Goal: Task Accomplishment & Management: Complete application form

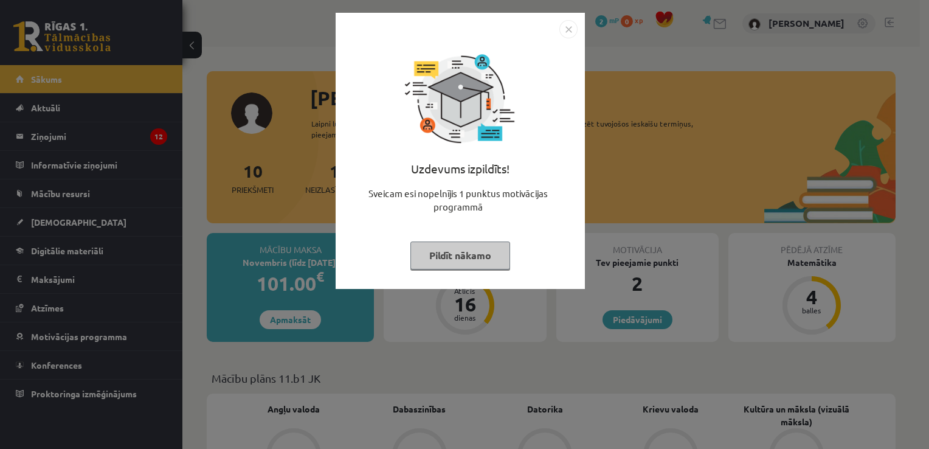
click at [484, 258] on button "Pildīt nākamo" at bounding box center [460, 255] width 100 height 28
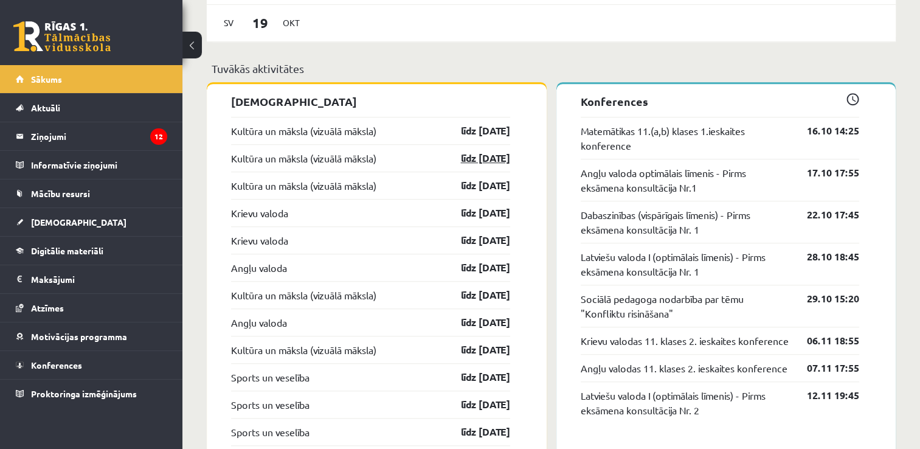
scroll to position [926, 0]
click at [361, 140] on div "Kultūra un māksla (vizuālā māksla) līdz 30.10.25" at bounding box center [370, 130] width 279 height 27
click at [364, 131] on link "Kultūra un māksla (vizuālā māksla)" at bounding box center [303, 131] width 145 height 15
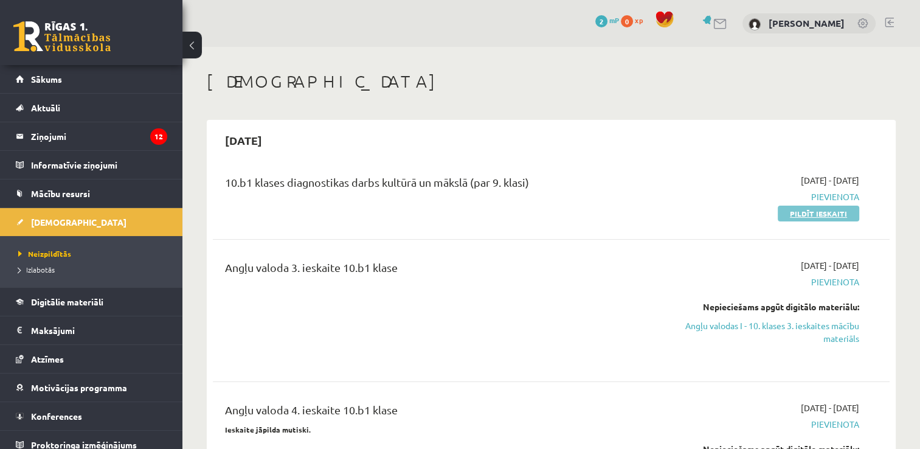
click at [785, 212] on link "Pildīt ieskaiti" at bounding box center [818, 213] width 81 height 16
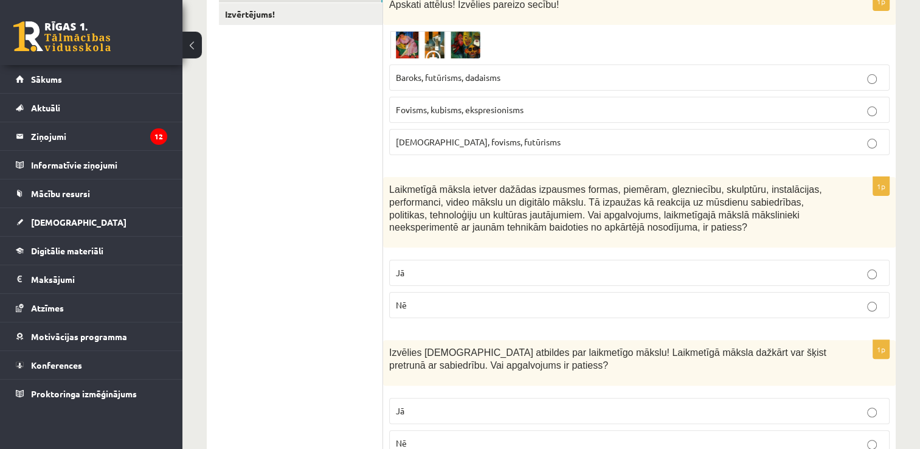
scroll to position [238, 0]
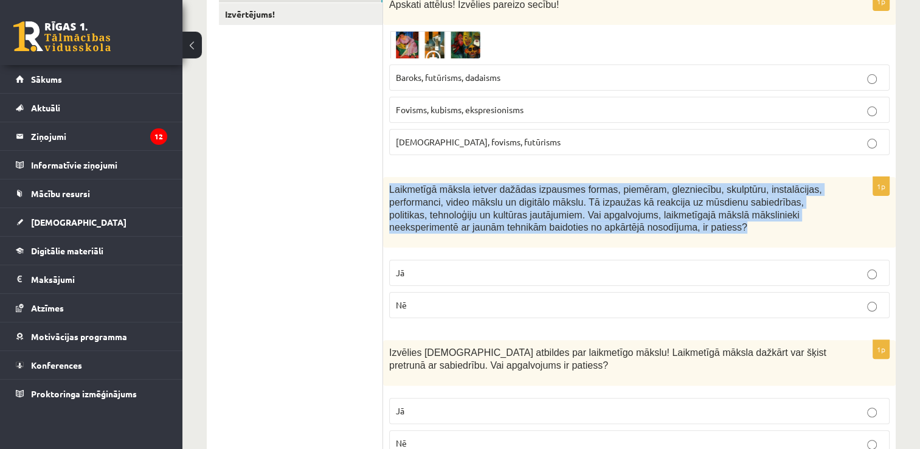
drag, startPoint x: 389, startPoint y: 171, endPoint x: 699, endPoint y: 227, distance: 314.5
click at [699, 227] on p "Laikmetīgā māksla ietver dažādas izpausmes formas, piemēram, glezniecību, skulp…" at bounding box center [609, 208] width 440 height 50
drag, startPoint x: 699, startPoint y: 227, endPoint x: 661, endPoint y: 209, distance: 41.3
copy span "Laikmetīgā māksla ietver dažādas izpausmes formas, piemēram, glezniecību, skulp…"
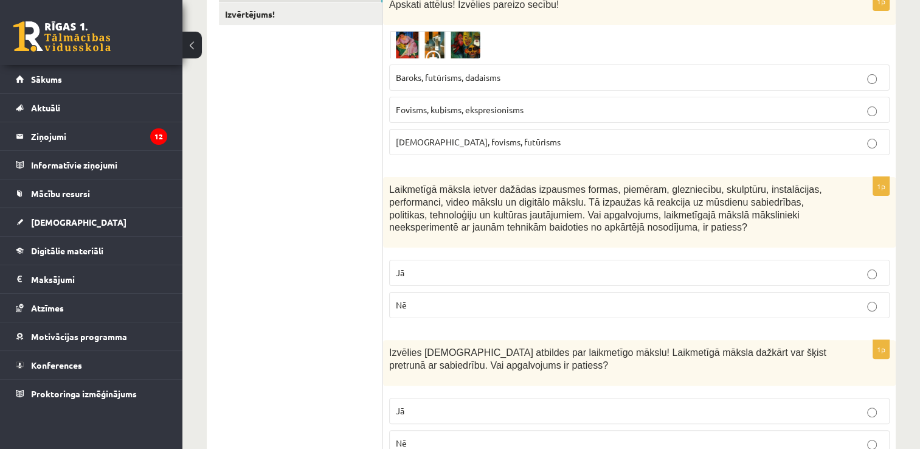
click at [464, 280] on label "Jā" at bounding box center [639, 273] width 500 height 26
click at [498, 78] on span "Baroks, futūrisms, dadaisms" at bounding box center [448, 77] width 105 height 11
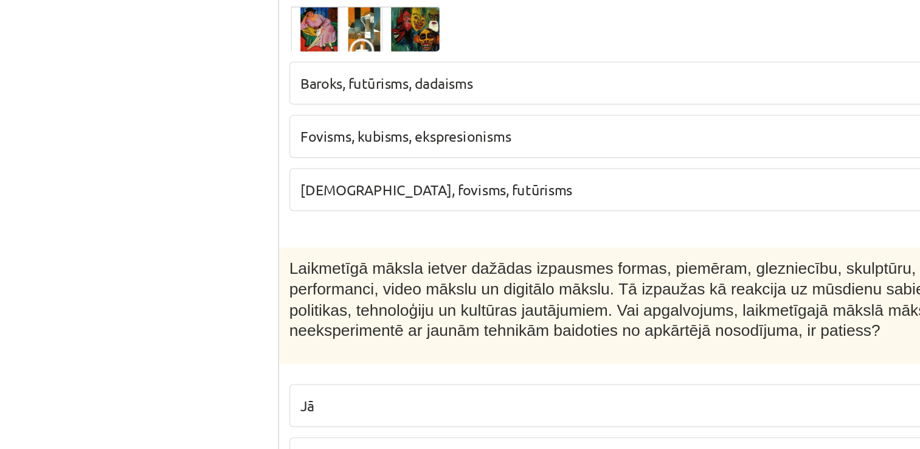
scroll to position [209, 0]
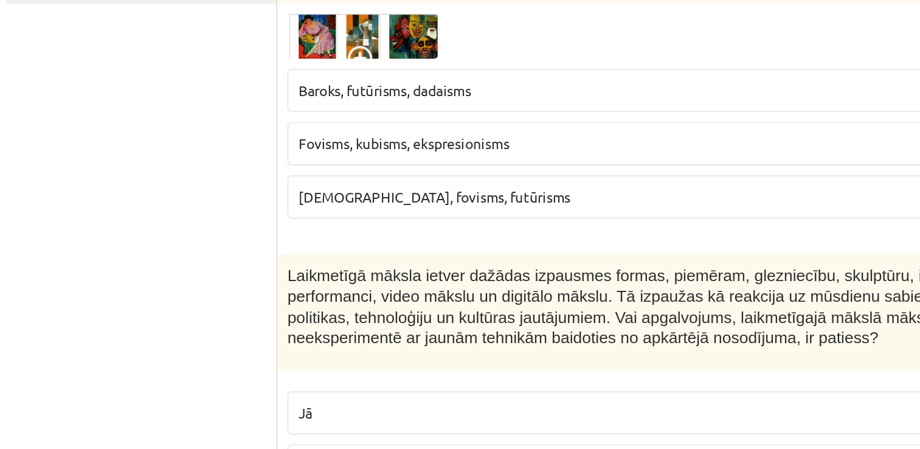
drag, startPoint x: 537, startPoint y: 206, endPoint x: 485, endPoint y: 196, distance: 52.7
drag, startPoint x: 485, startPoint y: 196, endPoint x: 472, endPoint y: 201, distance: 13.7
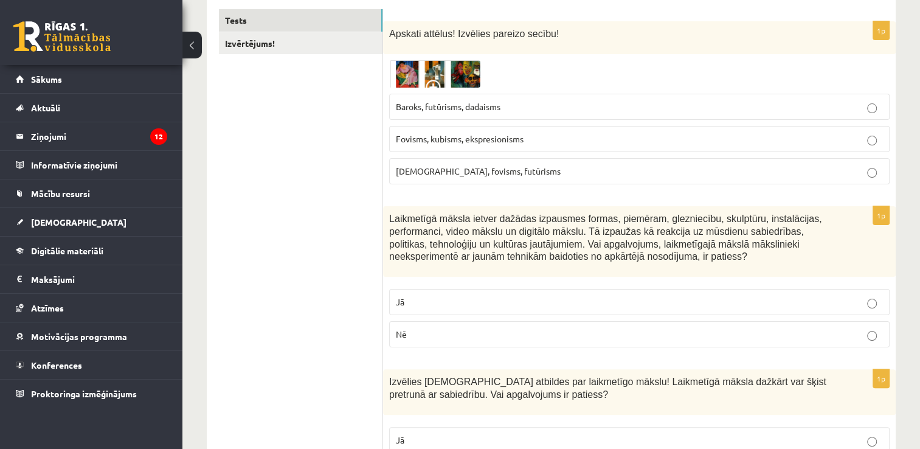
drag, startPoint x: 472, startPoint y: 201, endPoint x: 580, endPoint y: 164, distance: 113.8
click at [585, 179] on label "[DEMOGRAPHIC_DATA], fovisms, futūrisms" at bounding box center [639, 171] width 500 height 26
click at [551, 119] on label "Baroks, futūrisms, dadaisms" at bounding box center [639, 107] width 500 height 26
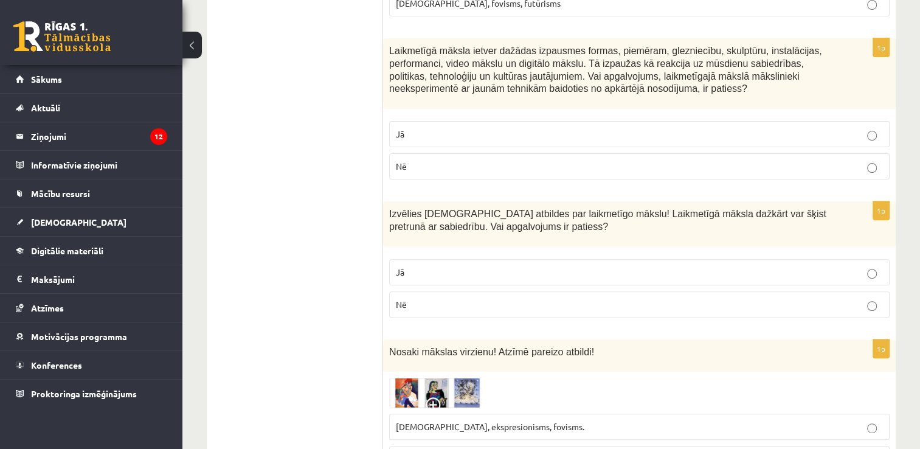
scroll to position [418, 0]
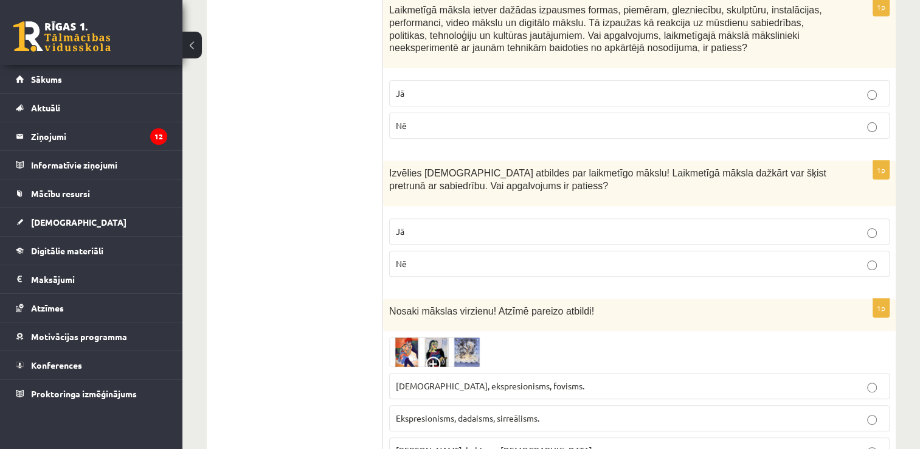
click at [572, 218] on label "Jā" at bounding box center [639, 231] width 500 height 26
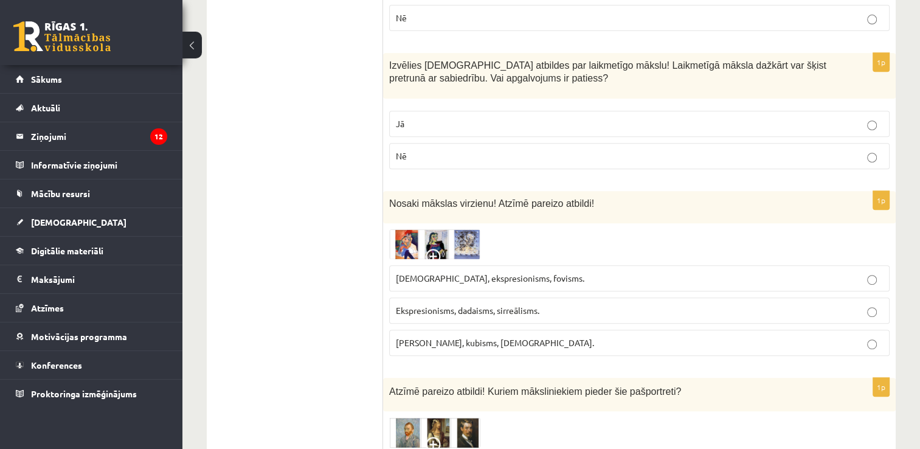
scroll to position [527, 0]
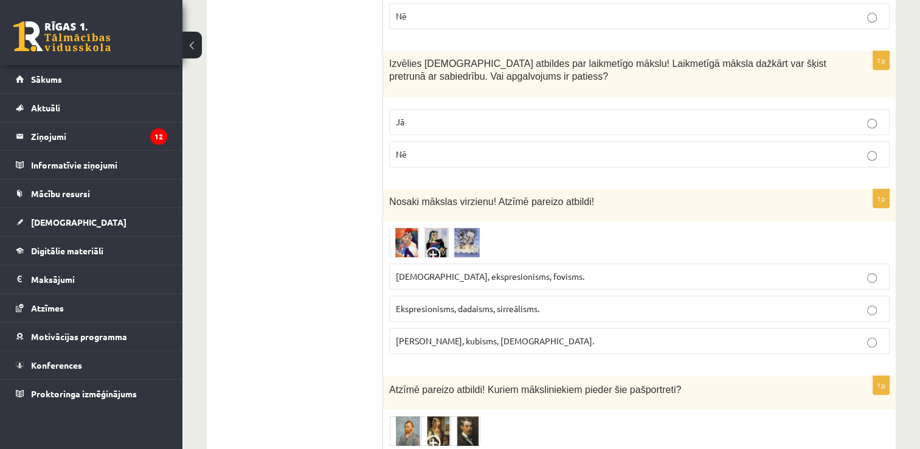
click at [564, 305] on p "Ekspresionisms, dadaisms, sirreālisms." at bounding box center [639, 308] width 487 height 13
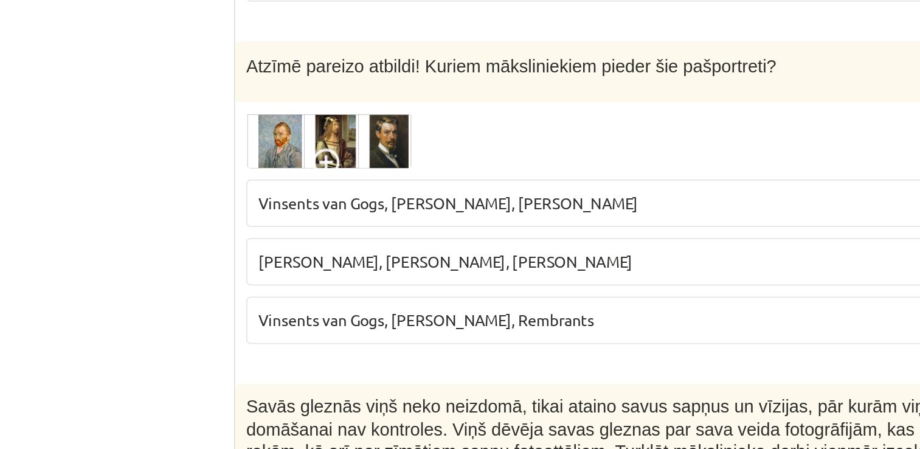
scroll to position [743, 0]
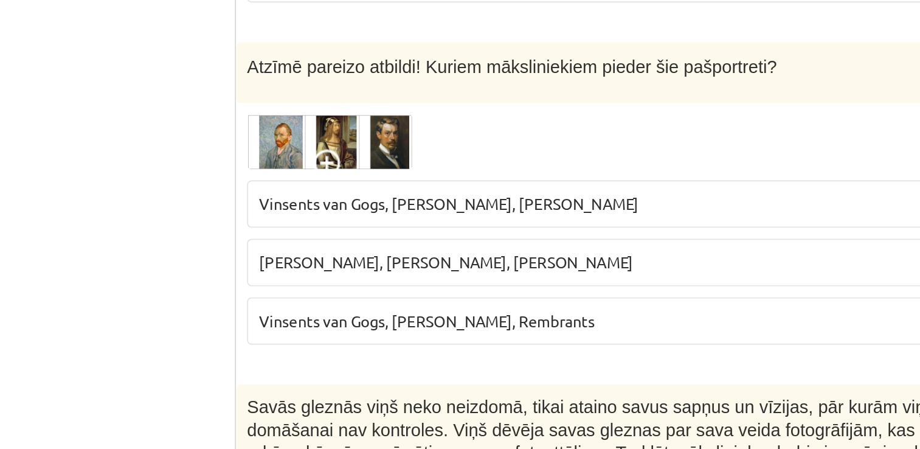
drag, startPoint x: 528, startPoint y: 275, endPoint x: 694, endPoint y: 273, distance: 166.0
click at [530, 275] on span "[PERSON_NAME], [PERSON_NAME], [PERSON_NAME]" at bounding box center [499, 280] width 206 height 11
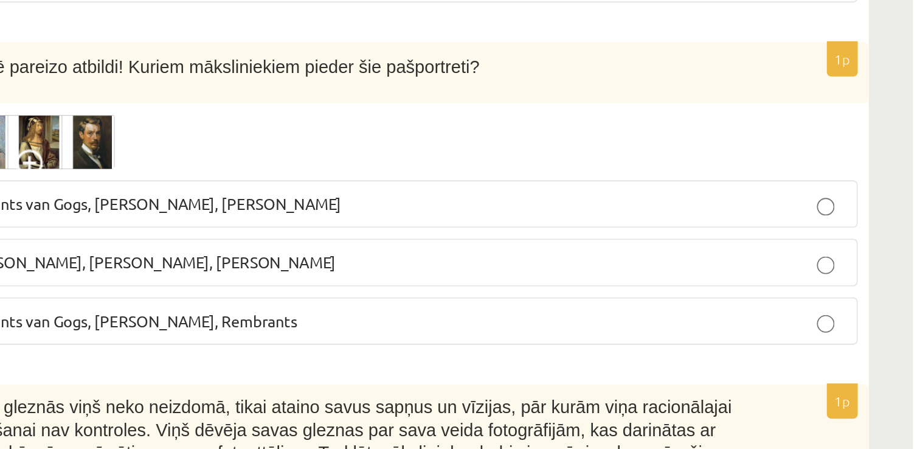
click at [694, 275] on p "[PERSON_NAME], [PERSON_NAME], [PERSON_NAME]" at bounding box center [639, 281] width 487 height 13
drag, startPoint x: 699, startPoint y: 278, endPoint x: 726, endPoint y: 289, distance: 29.2
click at [726, 289] on label "[PERSON_NAME], [PERSON_NAME], [PERSON_NAME]" at bounding box center [639, 281] width 500 height 26
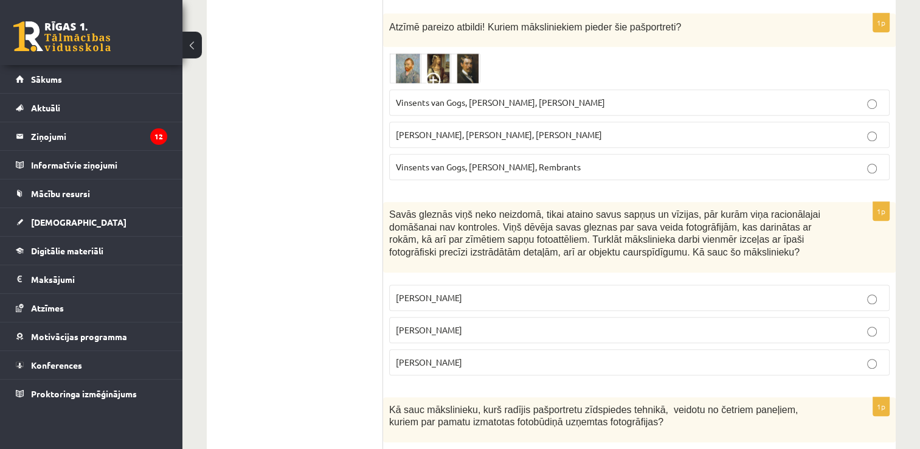
scroll to position [906, 0]
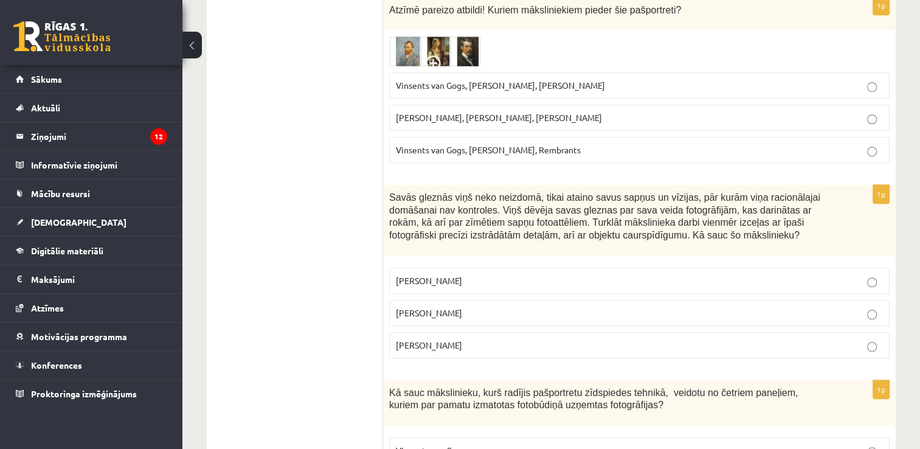
click at [525, 269] on label "[PERSON_NAME]" at bounding box center [639, 281] width 500 height 26
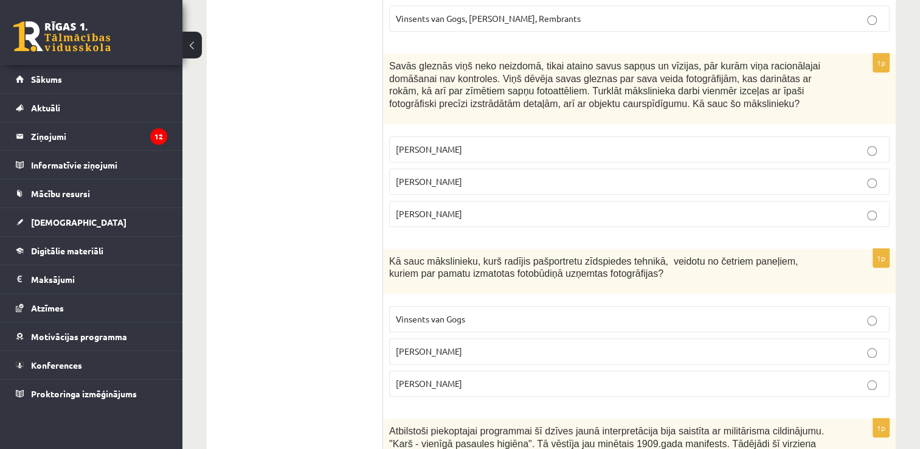
drag, startPoint x: 525, startPoint y: 269, endPoint x: 508, endPoint y: 179, distance: 91.0
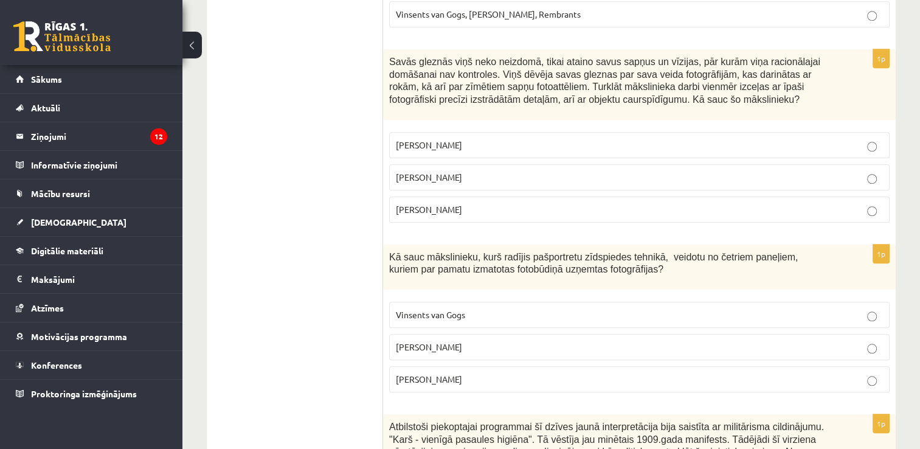
scroll to position [1057, 0]
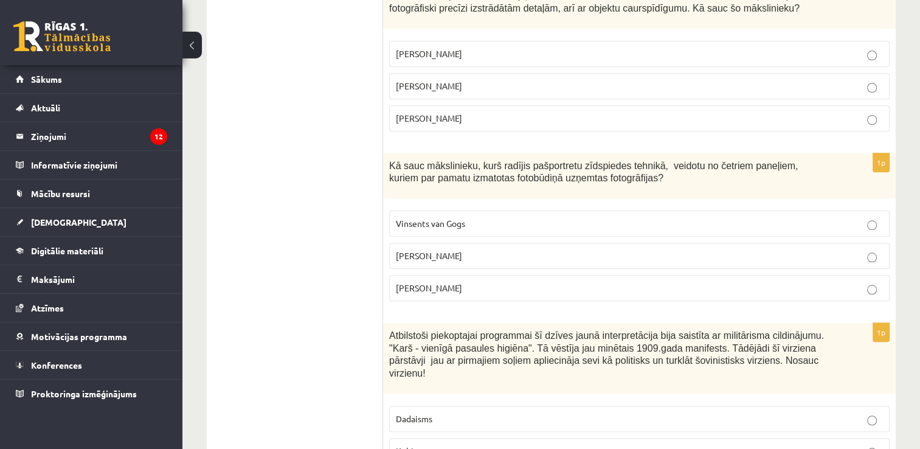
scroll to position [1136, 0]
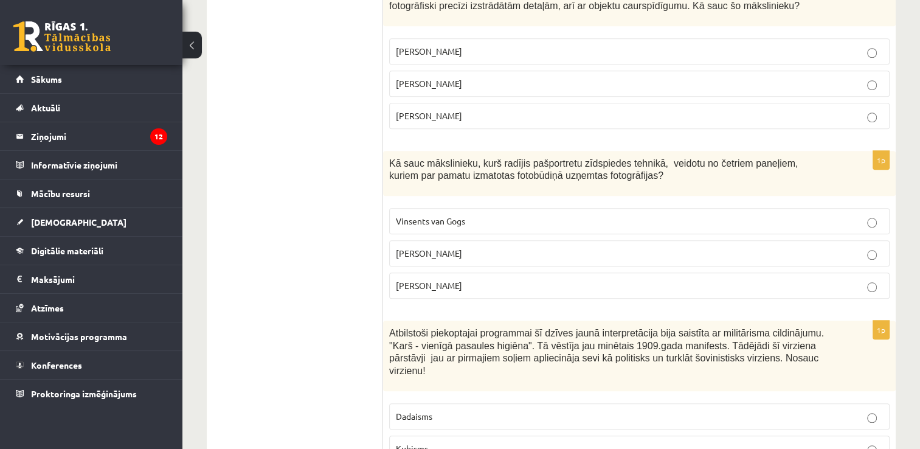
click at [520, 218] on p "Vinsents van Gogs" at bounding box center [639, 221] width 487 height 13
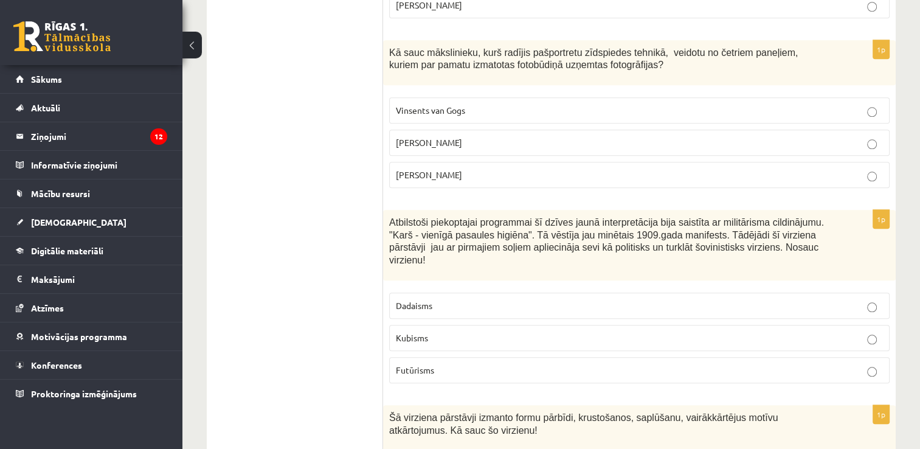
scroll to position [1285, 0]
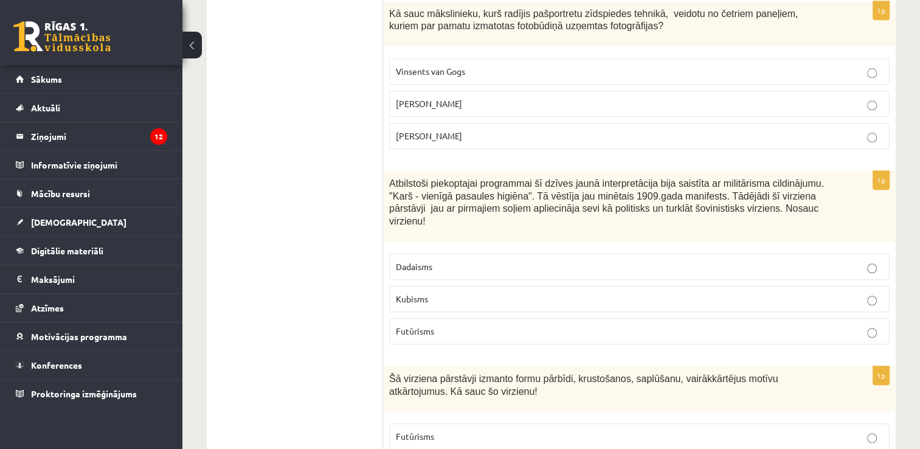
click at [536, 260] on p "Dadaisms" at bounding box center [639, 266] width 487 height 13
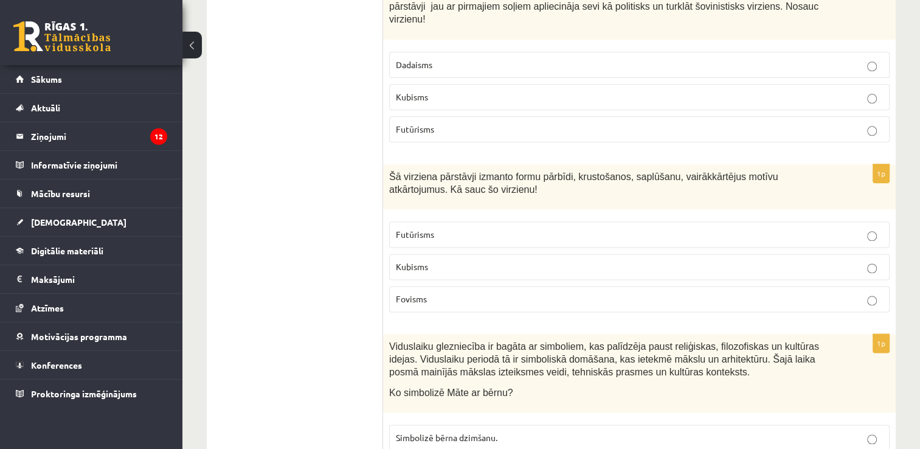
scroll to position [1486, 0]
click at [537, 229] on p "Futūrisms" at bounding box center [639, 235] width 487 height 13
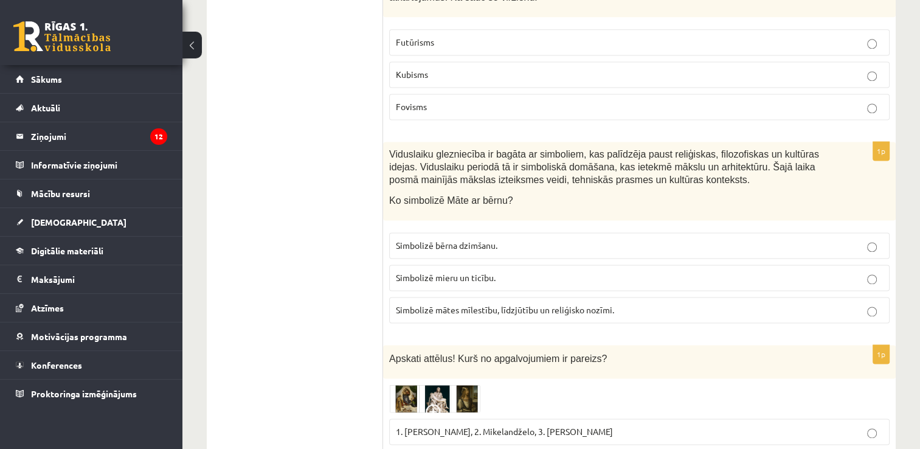
scroll to position [1674, 0]
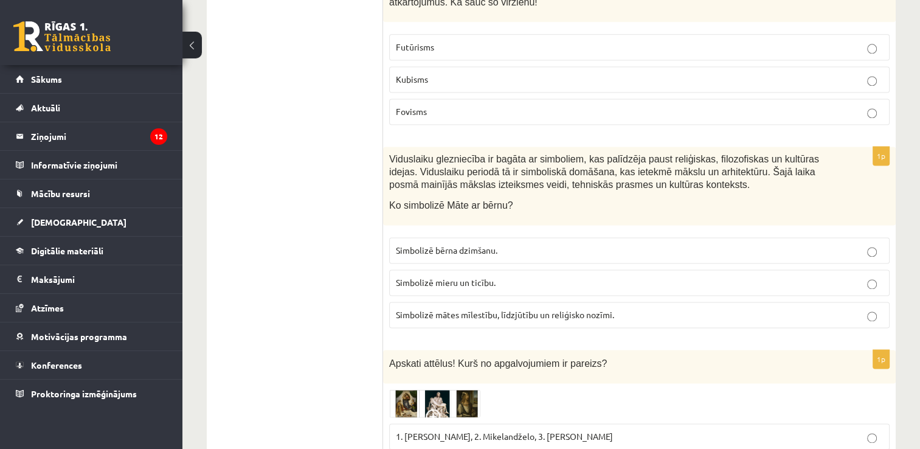
click at [584, 308] on p "Simbolizē mātes mīlestību, līdzjūtību un reliģisko nozīmi." at bounding box center [639, 314] width 487 height 13
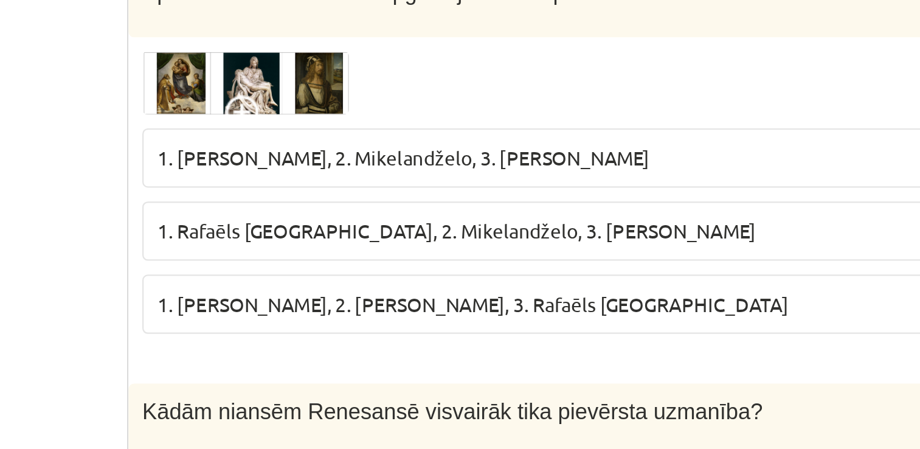
scroll to position [1880, 0]
click at [547, 257] on span "1. Rafaēls [GEOGRAPHIC_DATA], 2. Mikelandželo, 3. [PERSON_NAME]" at bounding box center [528, 262] width 264 height 11
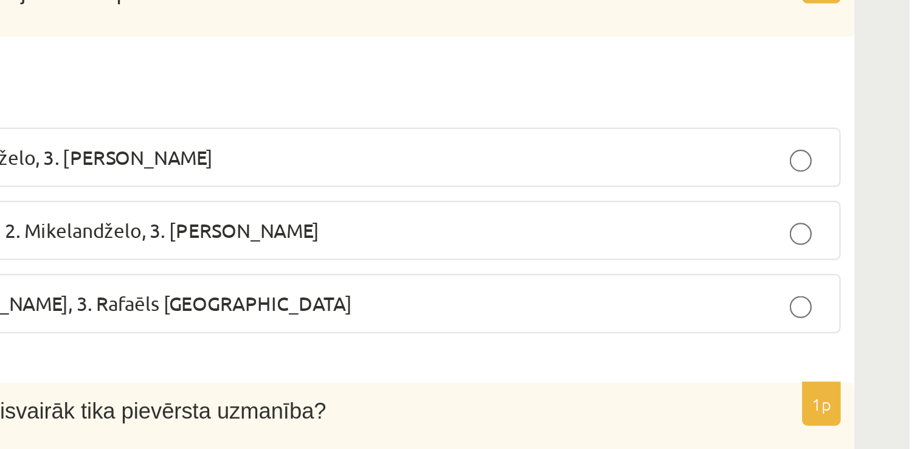
drag, startPoint x: 547, startPoint y: 240, endPoint x: 739, endPoint y: 230, distance: 191.7
click at [739, 250] on label "1. Rafaēls [GEOGRAPHIC_DATA], 2. Mikelandželo, 3. [PERSON_NAME]" at bounding box center [639, 263] width 500 height 26
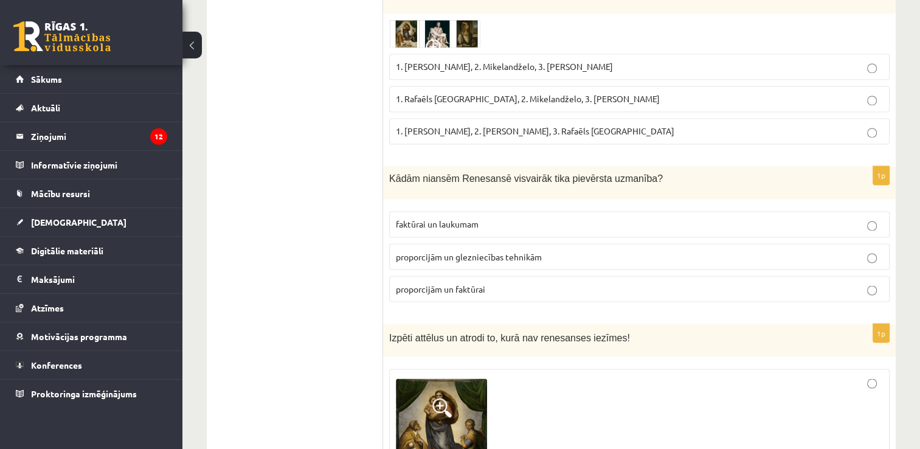
scroll to position [2045, 0]
click at [700, 386] on div at bounding box center [639, 436] width 487 height 125
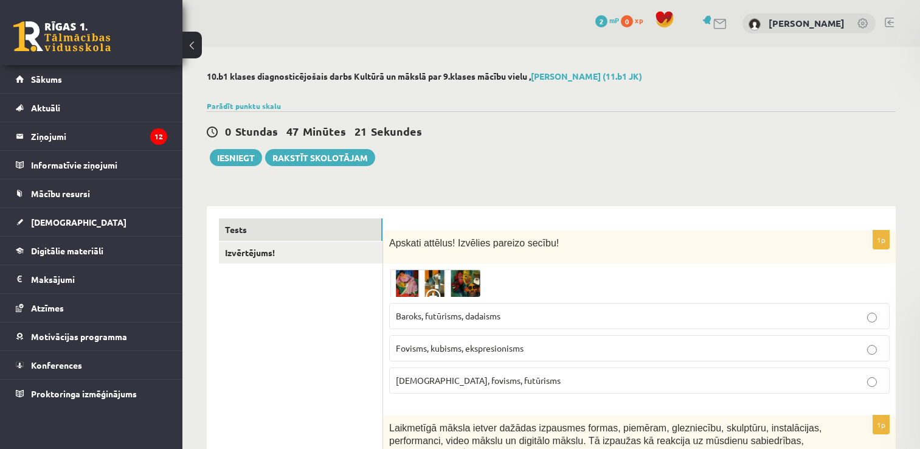
scroll to position [2045, 0]
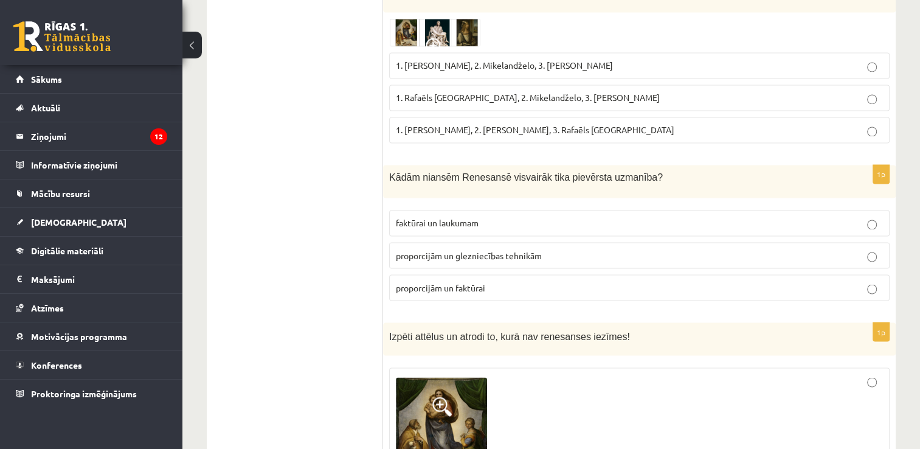
click at [551, 213] on label "faktūrai un laukumam" at bounding box center [639, 223] width 500 height 26
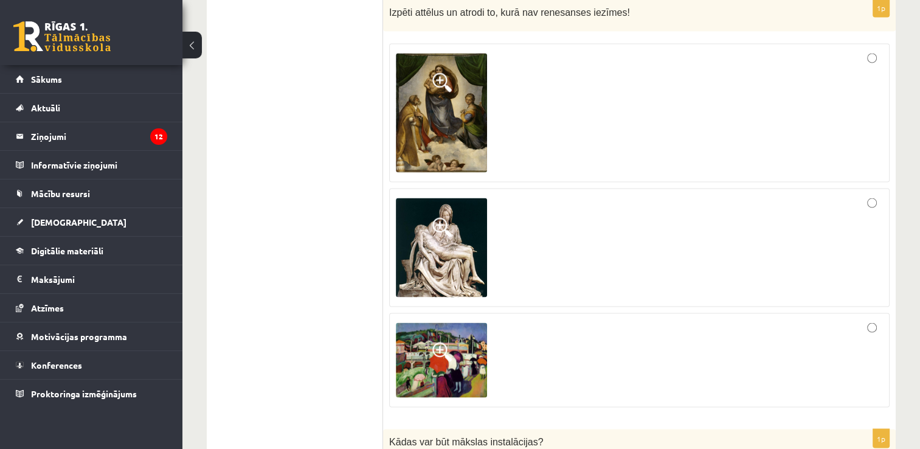
scroll to position [2369, 0]
click at [446, 323] on img at bounding box center [441, 360] width 91 height 75
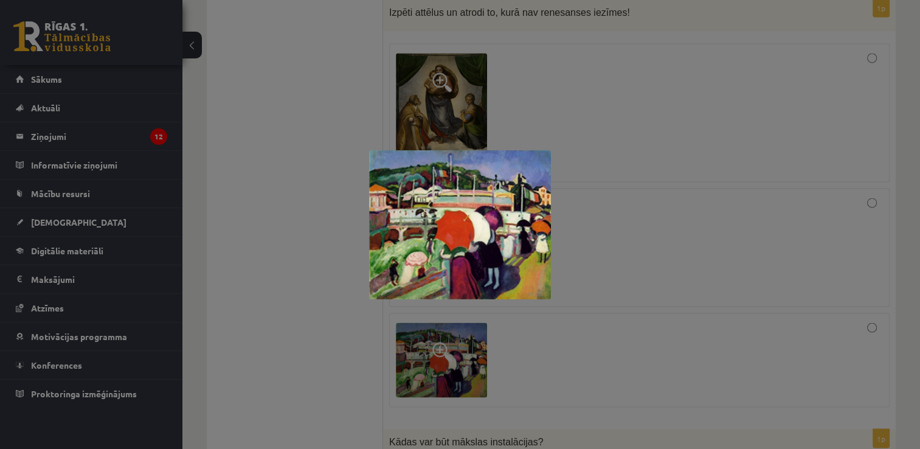
click at [446, 310] on div at bounding box center [460, 224] width 920 height 449
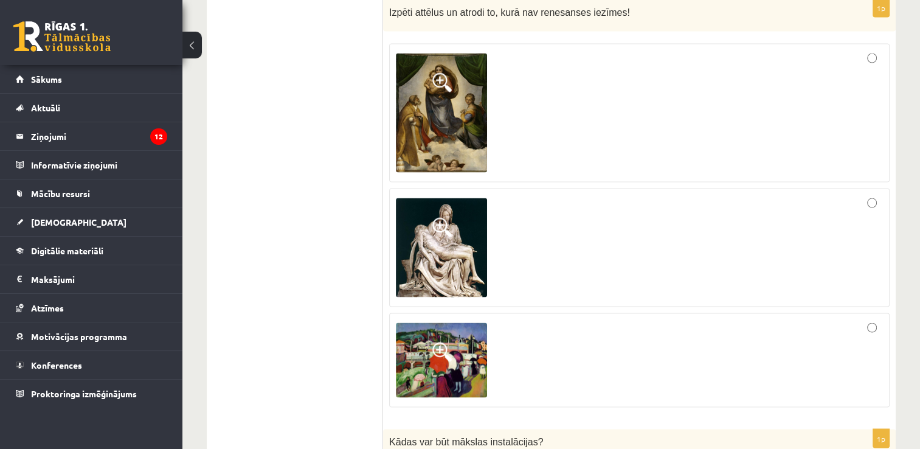
click at [446, 323] on img at bounding box center [441, 360] width 91 height 75
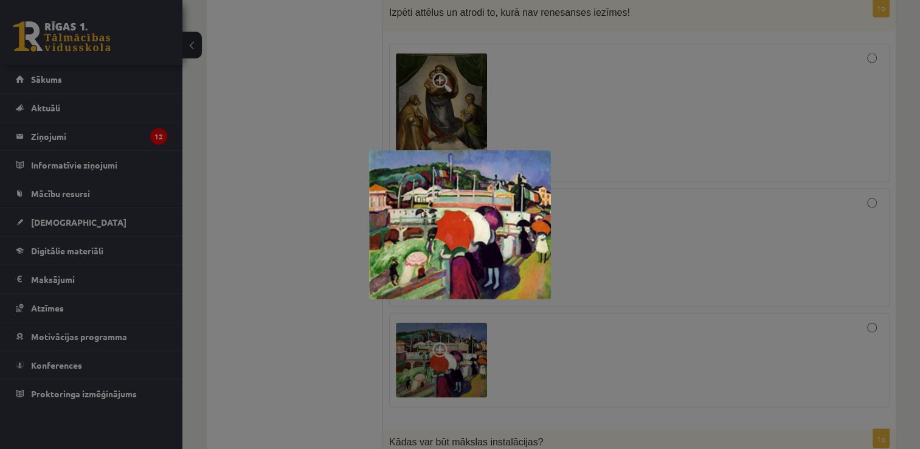
click at [446, 310] on div at bounding box center [460, 224] width 920 height 449
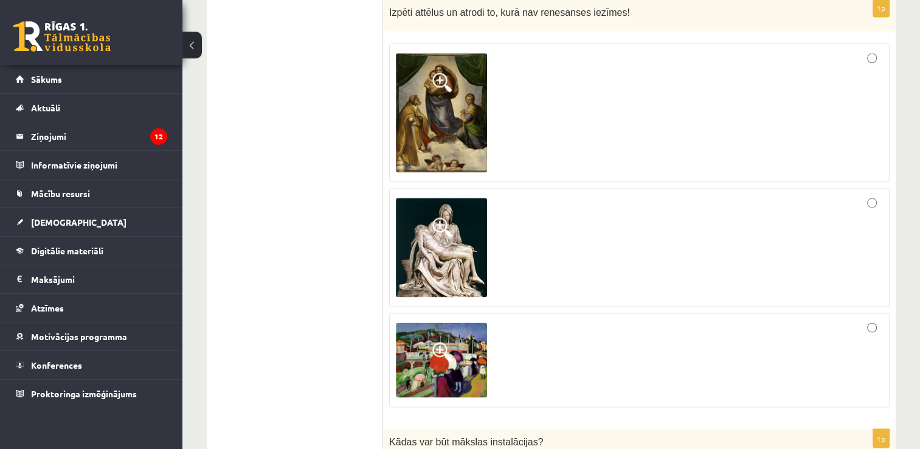
click at [547, 325] on div at bounding box center [639, 360] width 487 height 81
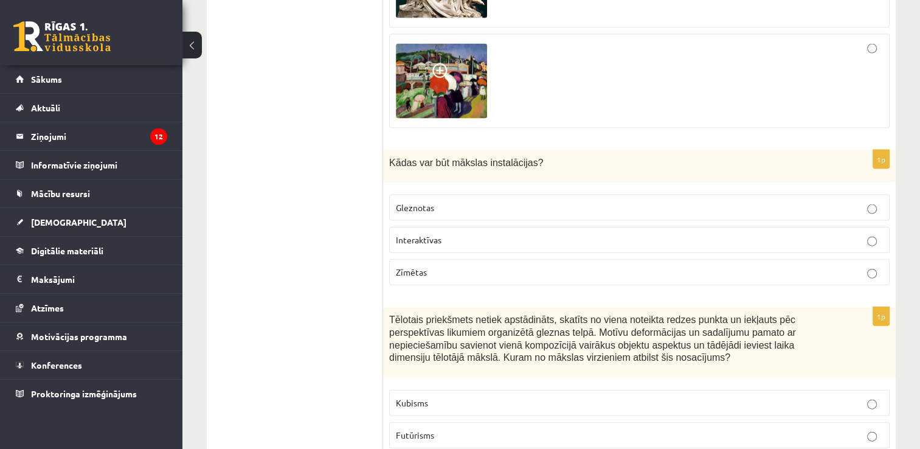
scroll to position [2648, 0]
click at [536, 201] on p "Gleznotas" at bounding box center [639, 207] width 487 height 13
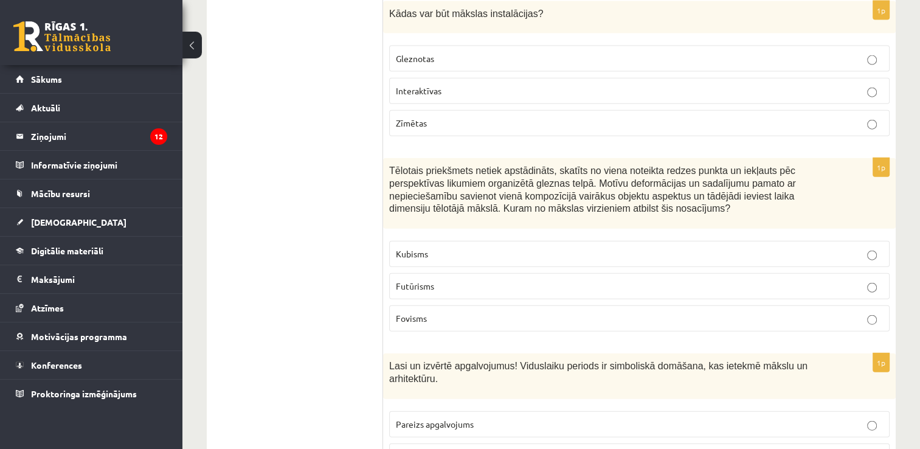
scroll to position [2797, 0]
click at [540, 272] on label "Futūrisms" at bounding box center [639, 285] width 500 height 26
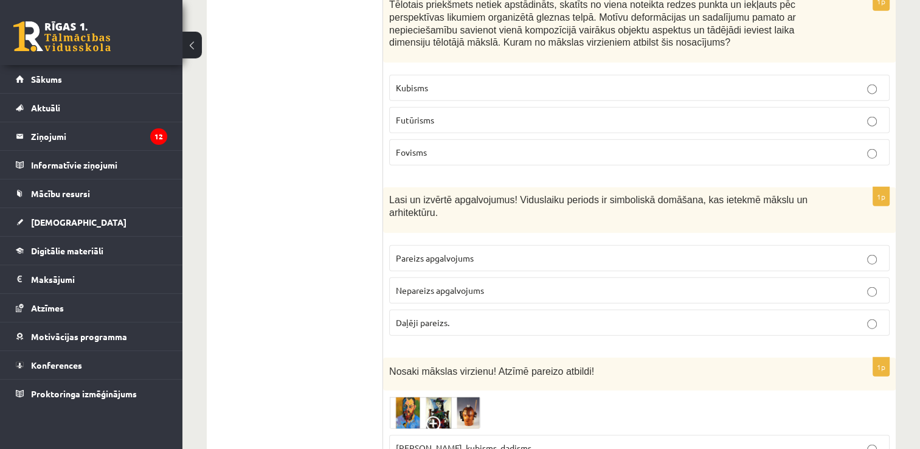
scroll to position [2974, 0]
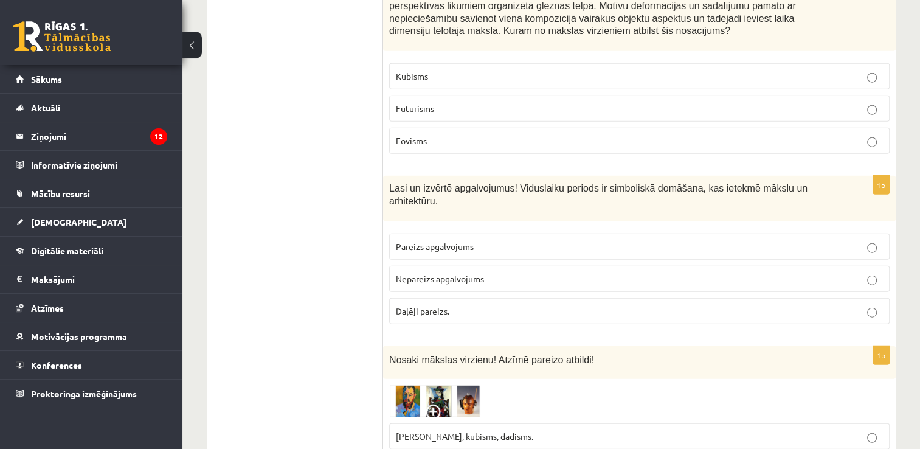
click at [523, 305] on p "Daļēji pareizs." at bounding box center [639, 311] width 487 height 13
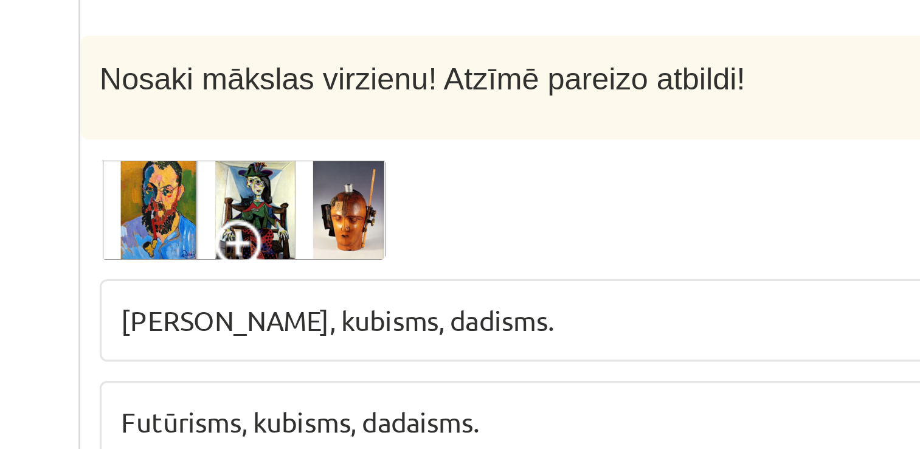
scroll to position [3212, 0]
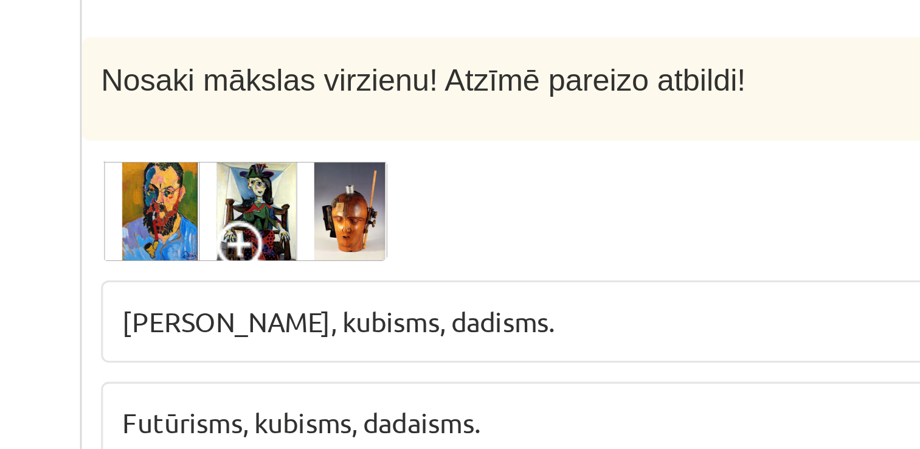
click at [447, 225] on span "Futūrisms, kubisms, dadaisms." at bounding box center [453, 230] width 114 height 11
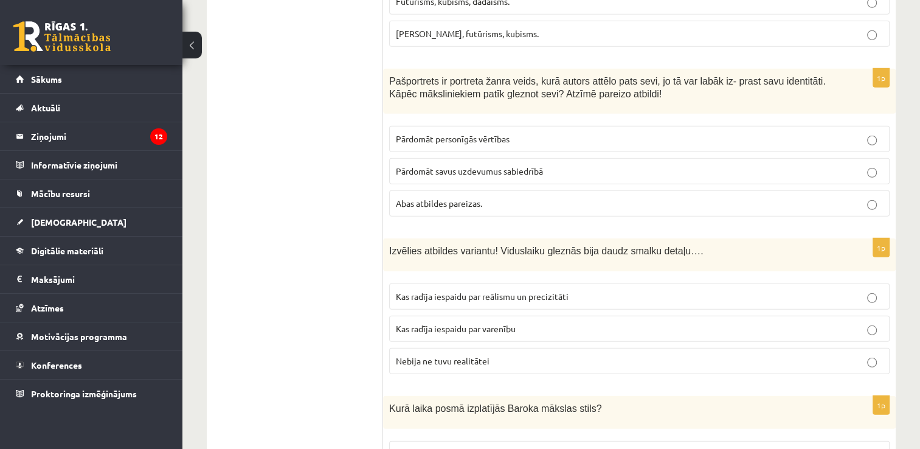
scroll to position [3440, 0]
click at [400, 198] on span "Abas atbildes pareizas." at bounding box center [439, 203] width 86 height 11
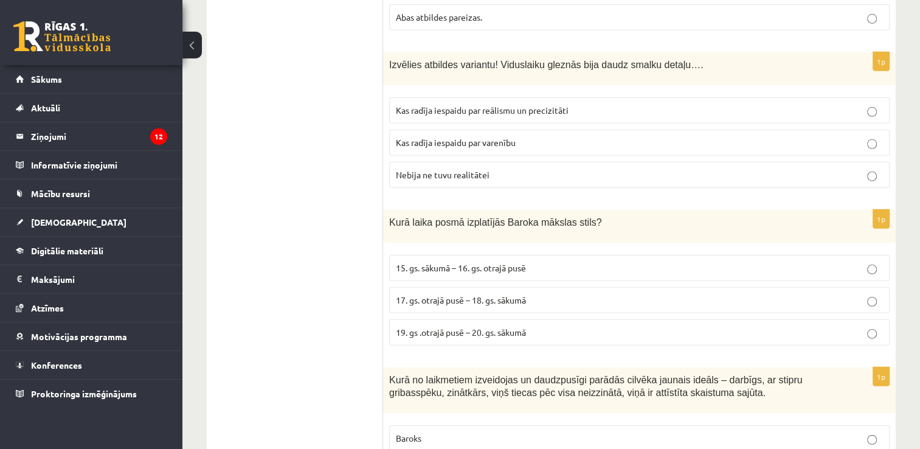
scroll to position [3628, 0]
click at [476, 136] on span "Kas radīja iespaidu par varenību" at bounding box center [456, 141] width 120 height 11
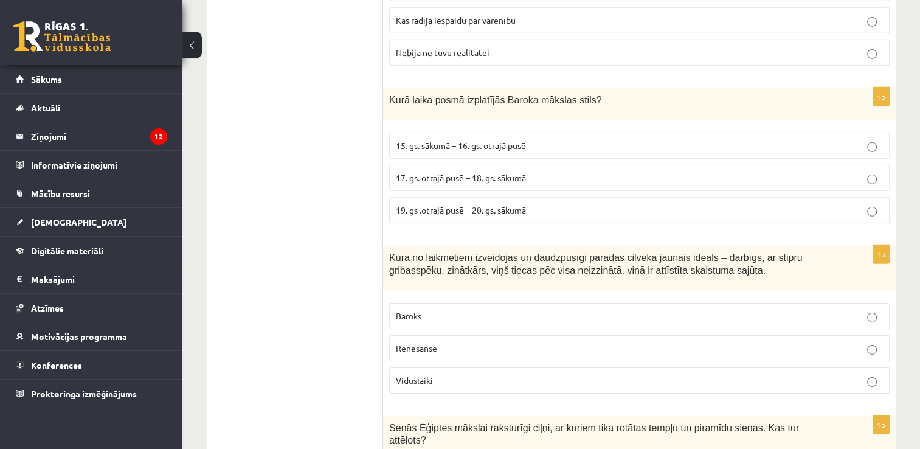
scroll to position [3764, 0]
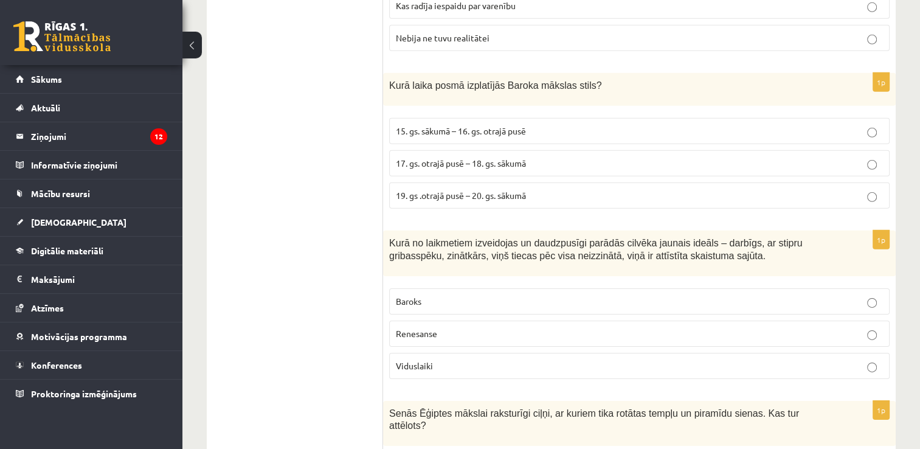
click at [477, 150] on label "17. gs. otrajā pusē – 18. gs. sākumā" at bounding box center [639, 163] width 500 height 26
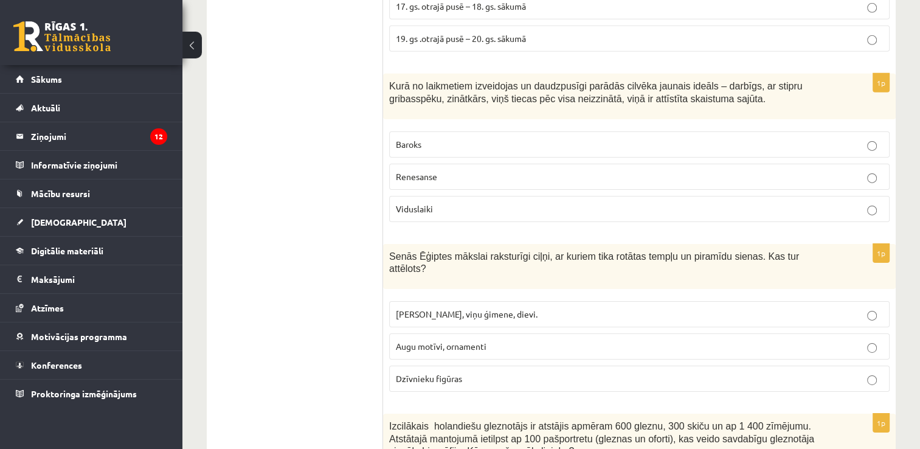
scroll to position [3921, 0]
click at [450, 181] on fieldset "Baroks Renesanse Viduslaiki" at bounding box center [639, 175] width 500 height 100
click at [443, 195] on label "Viduslaiki" at bounding box center [639, 208] width 500 height 26
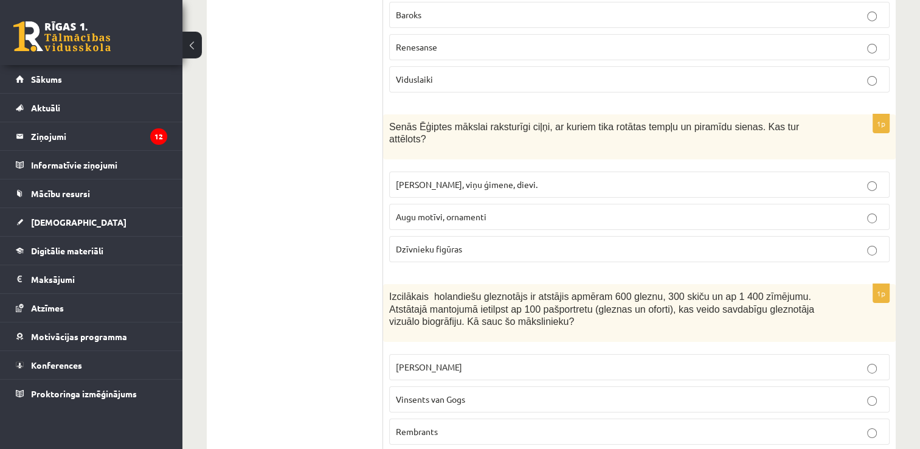
scroll to position [4051, 0]
click at [476, 170] on label "[PERSON_NAME], viņu ģimene, dievi." at bounding box center [639, 183] width 500 height 26
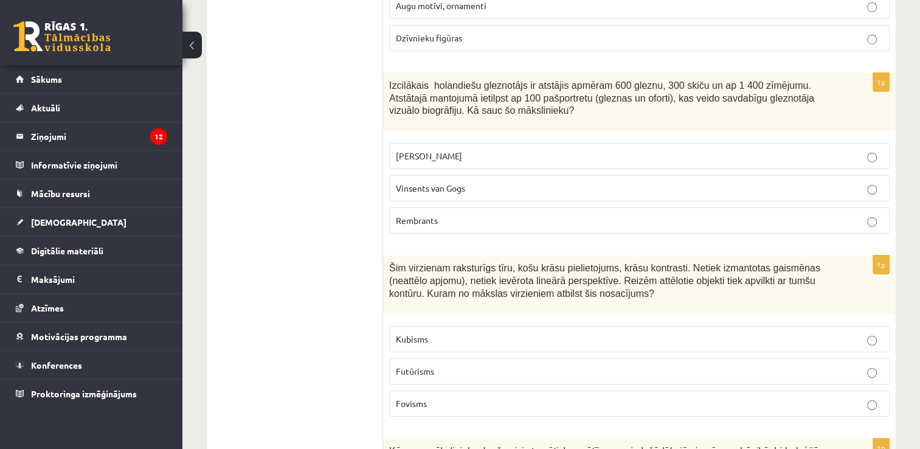
scroll to position [4261, 0]
click at [474, 143] on label "[PERSON_NAME]" at bounding box center [639, 156] width 500 height 26
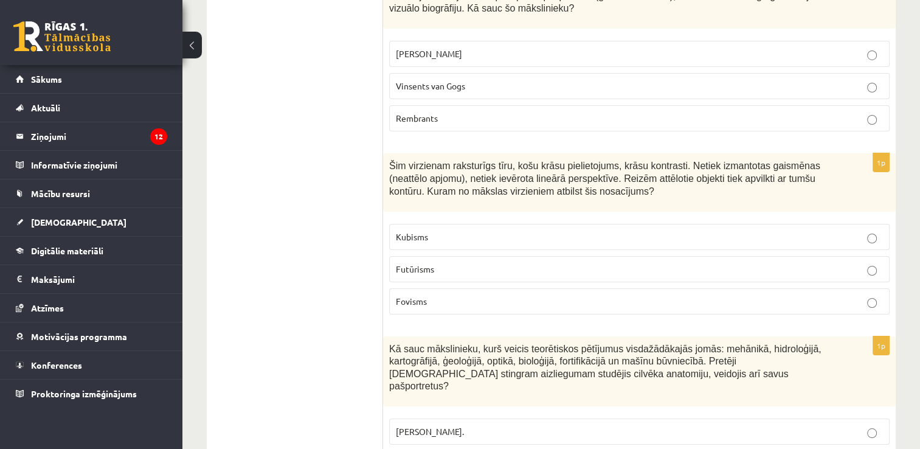
scroll to position [4394, 0]
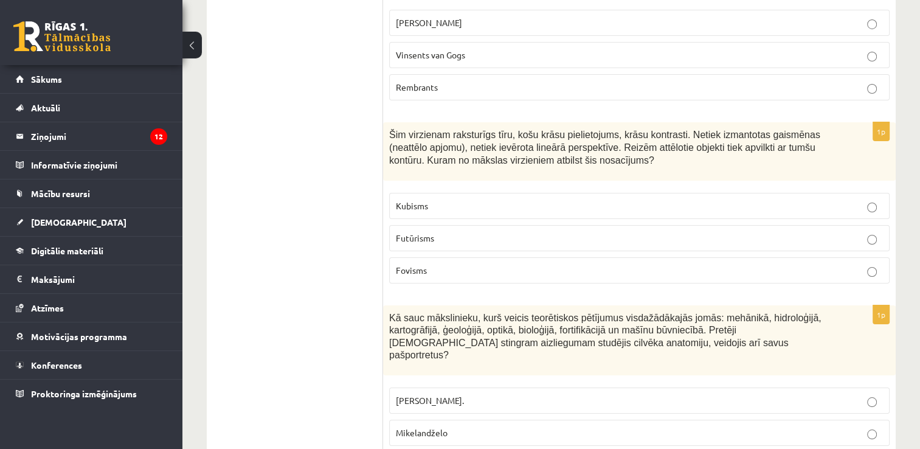
click at [426, 264] on p "Fovisms" at bounding box center [639, 270] width 487 height 13
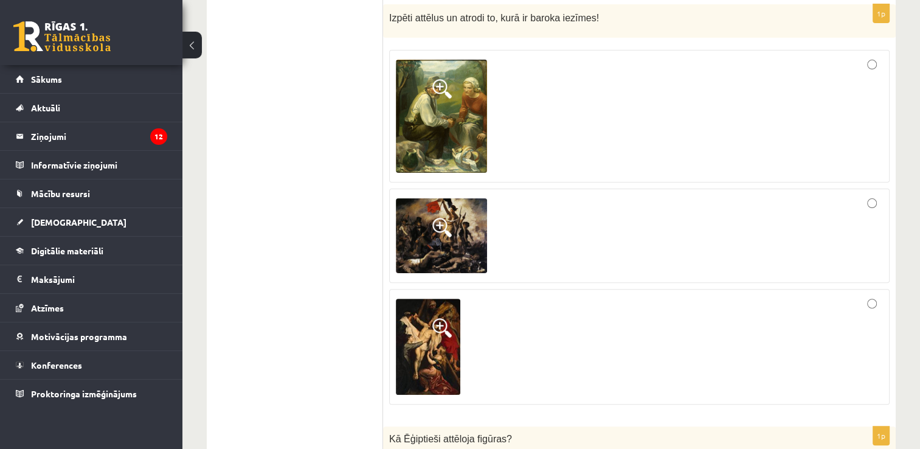
scroll to position [4890, 0]
click at [477, 198] on img at bounding box center [441, 235] width 91 height 75
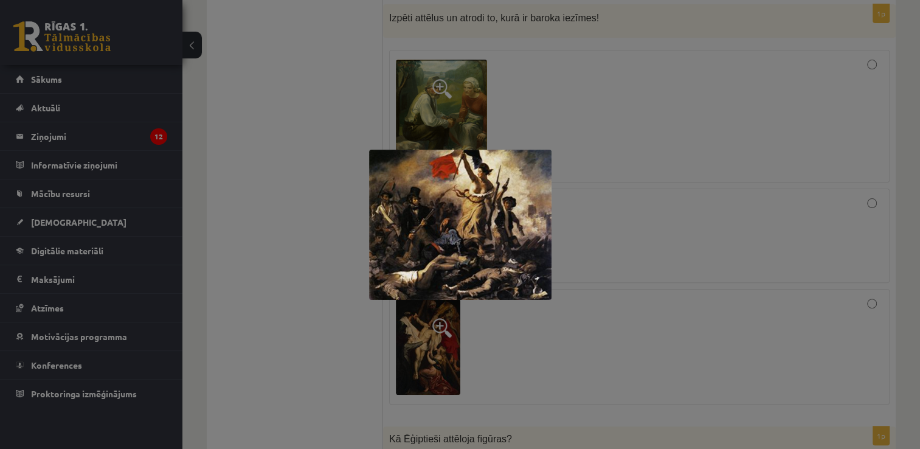
click at [569, 142] on div at bounding box center [460, 224] width 920 height 449
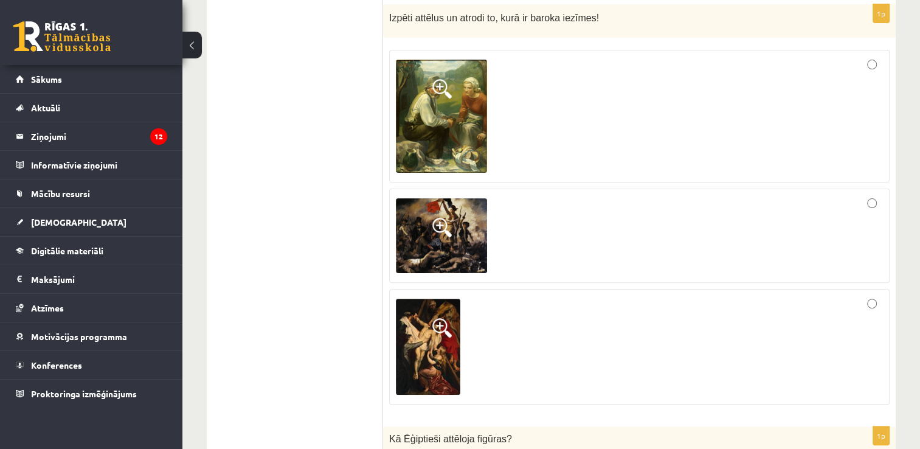
click at [569, 195] on div at bounding box center [639, 235] width 487 height 81
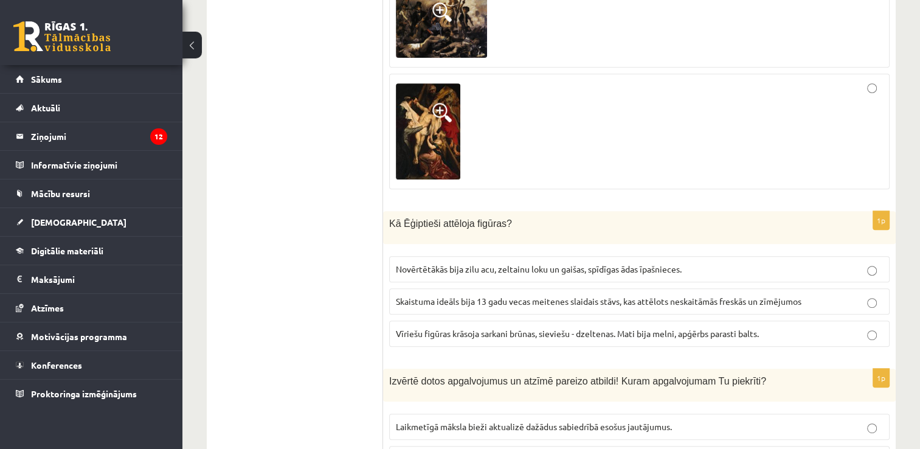
scroll to position [5106, 0]
click at [580, 255] on label "Novērtētākās bija zilu acu, zeltainu loku un gaišas, spīdīgas ādas īpašnieces." at bounding box center [639, 268] width 500 height 26
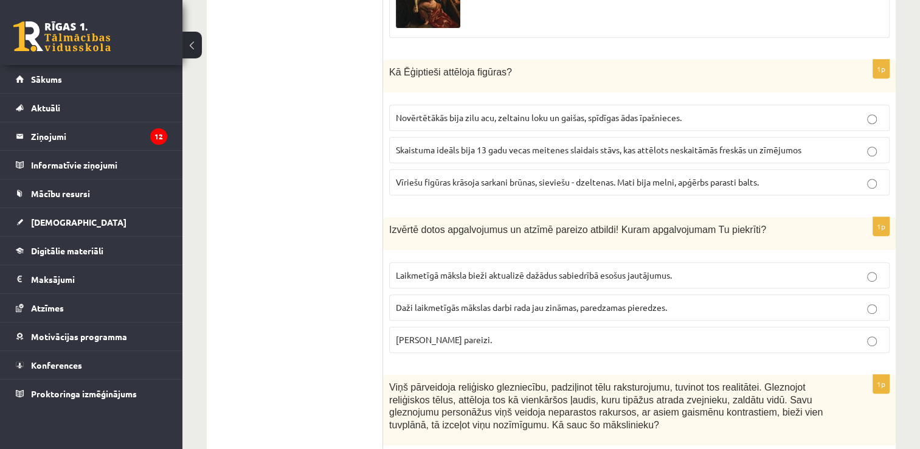
scroll to position [5266, 0]
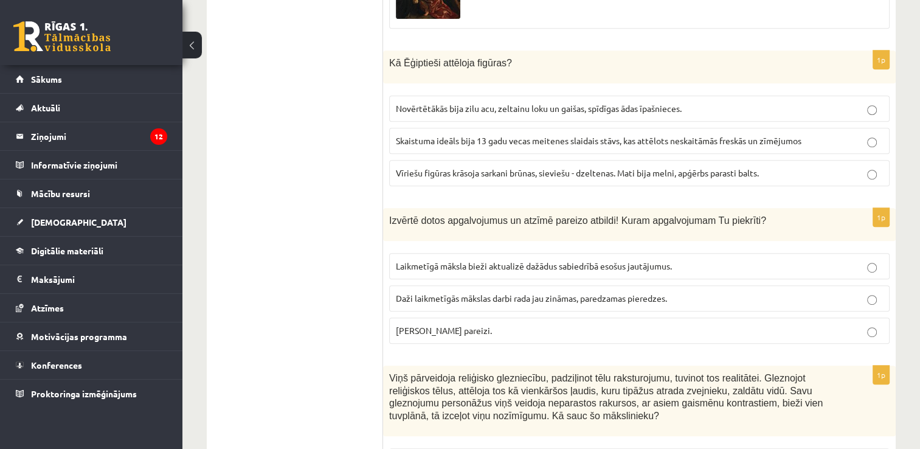
click at [564, 247] on fieldset "Laikmetīgā māksla bieži aktualizē dažādus sabiedrībā esošus jautājumus. Daži la…" at bounding box center [639, 297] width 500 height 100
click at [562, 317] on label "[PERSON_NAME] pareizi." at bounding box center [639, 330] width 500 height 26
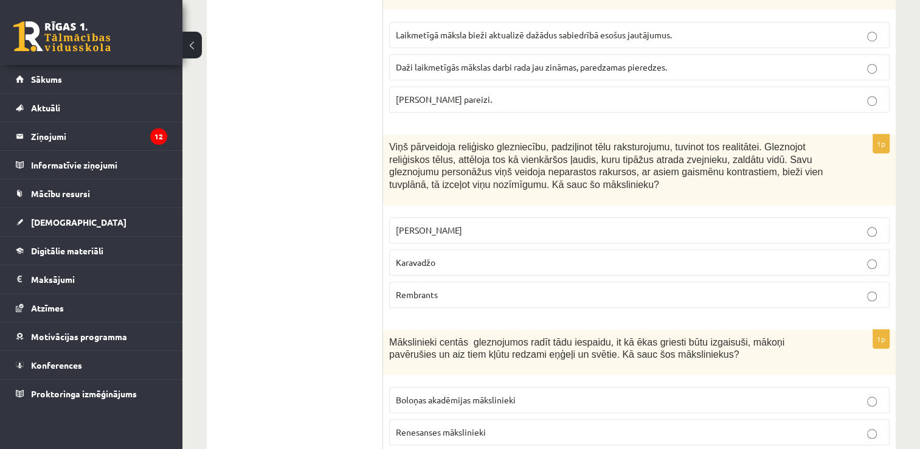
click at [545, 288] on p "Rembrants" at bounding box center [639, 294] width 487 height 13
click at [576, 426] on p "Renesanses mākslinieki" at bounding box center [639, 432] width 487 height 13
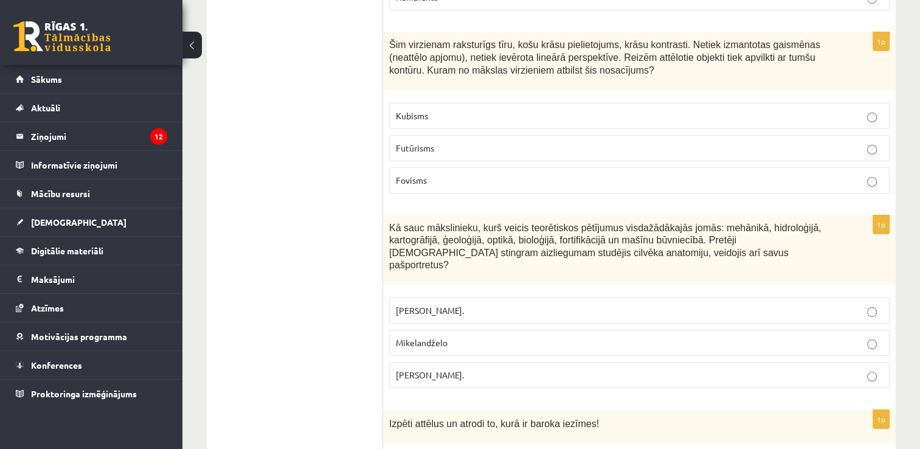
scroll to position [4484, 0]
click at [576, 337] on p "Mikelandželo" at bounding box center [639, 343] width 487 height 13
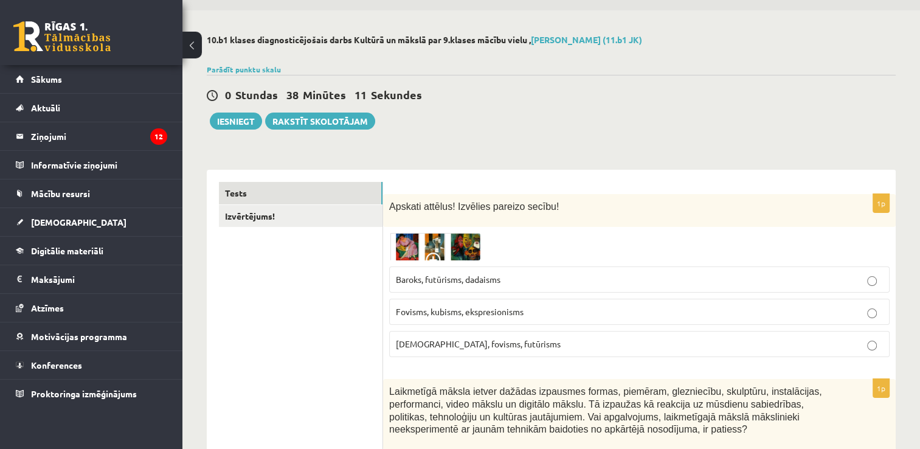
scroll to position [36, 0]
click at [249, 123] on button "Iesniegt" at bounding box center [236, 120] width 52 height 17
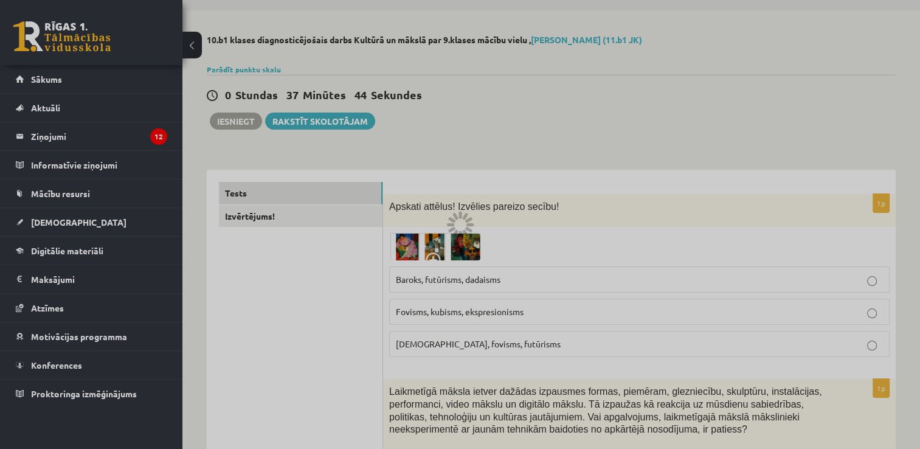
click at [518, 108] on div at bounding box center [460, 224] width 920 height 449
click at [517, 103] on div at bounding box center [460, 224] width 920 height 449
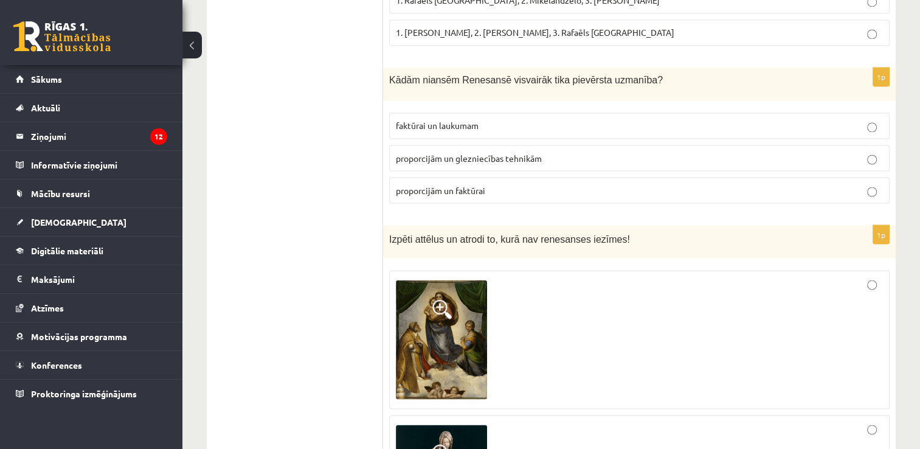
scroll to position [2146, 0]
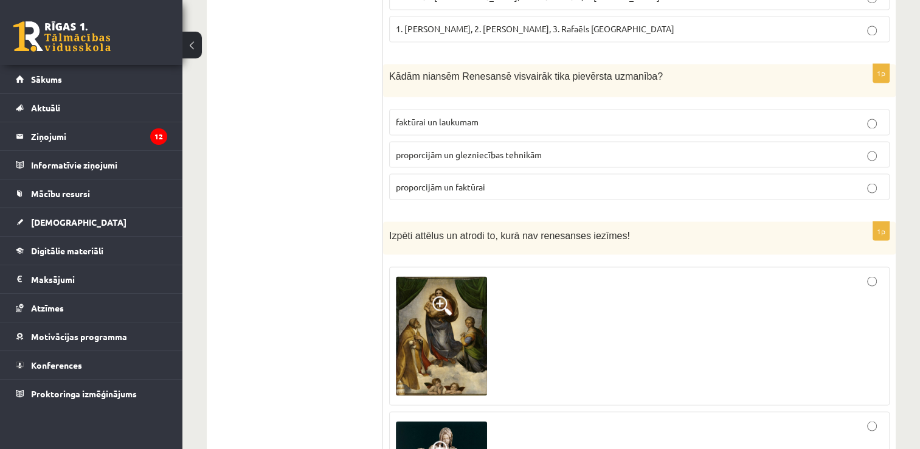
drag, startPoint x: 672, startPoint y: 111, endPoint x: 677, endPoint y: 106, distance: 7.3
click at [677, 109] on label "faktūrai un laukumam" at bounding box center [639, 122] width 500 height 26
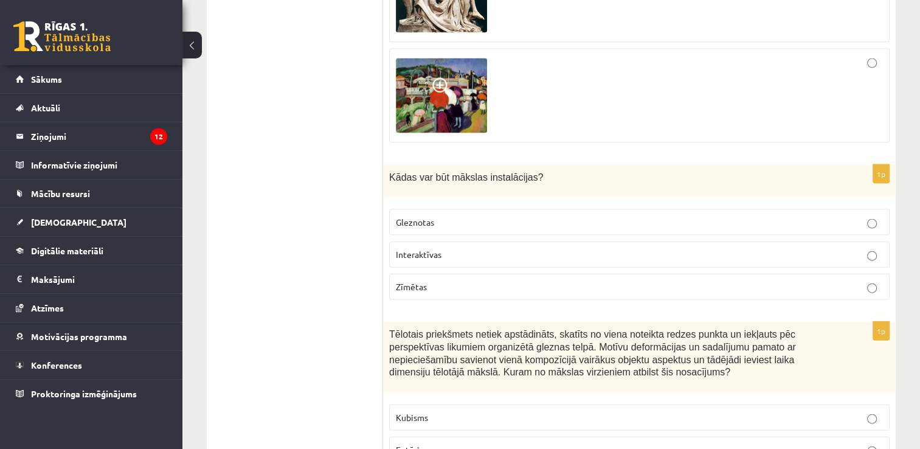
scroll to position [2634, 0]
click at [672, 248] on fieldset "Gleznotas Interaktīvas Zīmētas" at bounding box center [639, 252] width 500 height 100
click at [677, 280] on p "Zīmētas" at bounding box center [639, 286] width 487 height 13
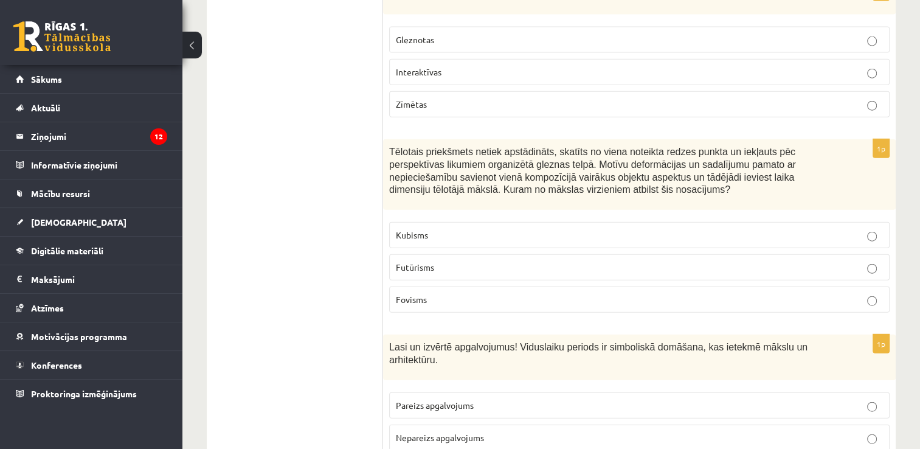
scroll to position [2813, 0]
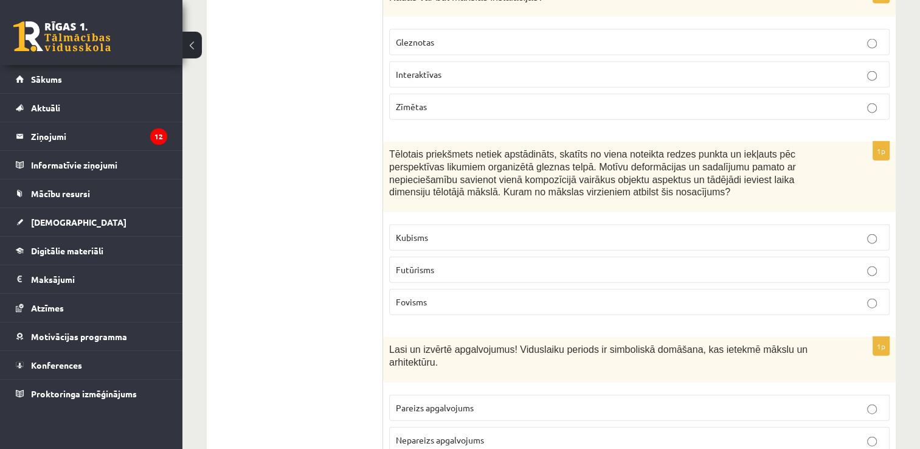
click at [677, 258] on label "Futūrisms" at bounding box center [639, 270] width 500 height 26
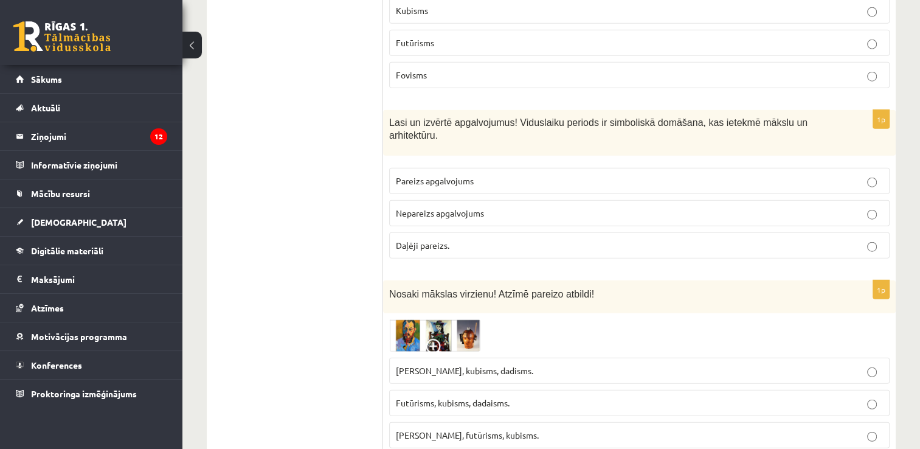
scroll to position [3051, 0]
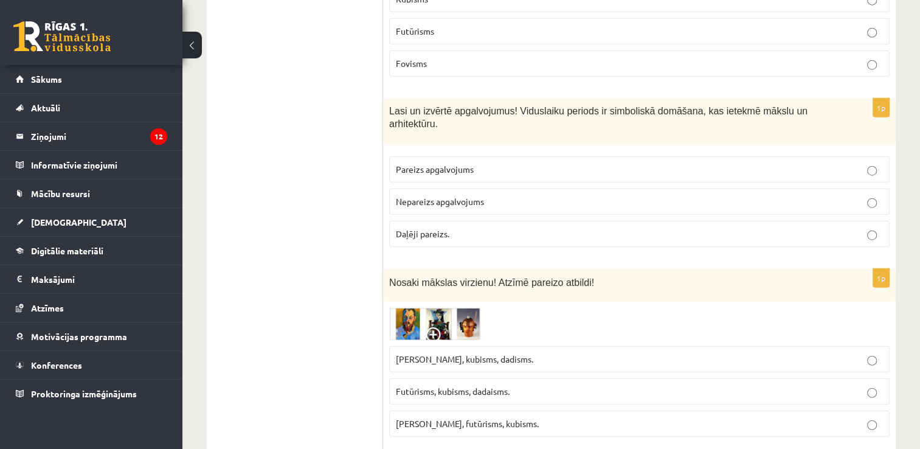
click at [685, 188] on label "Nepareizs apgalvojums" at bounding box center [639, 201] width 500 height 26
click at [734, 353] on p "[PERSON_NAME], kubisms, dadisms." at bounding box center [639, 359] width 487 height 13
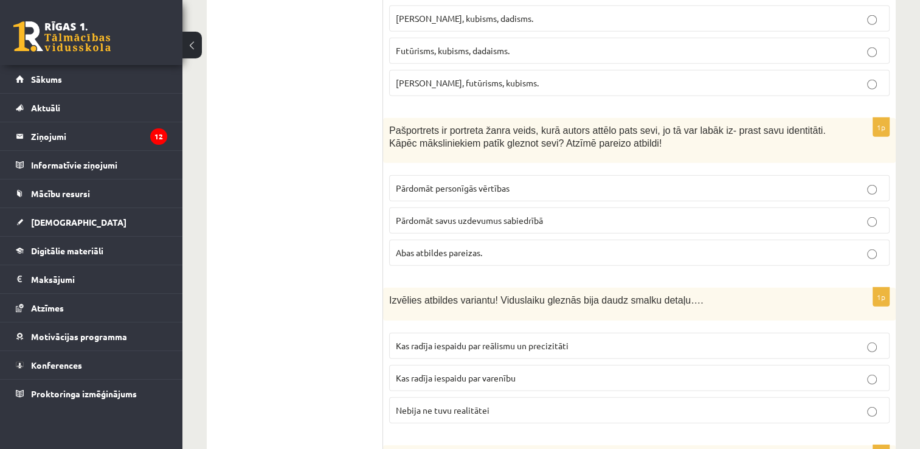
scroll to position [3391, 0]
click at [722, 241] on label "Abas atbildes pareizas." at bounding box center [639, 254] width 500 height 26
click at [739, 356] on fieldset "Kas radīja iespaidu par reālismu un precizitāti Kas radīja iespaidu par varenīb…" at bounding box center [639, 378] width 500 height 100
click at [751, 373] on p "Kas radīja iespaidu par varenību" at bounding box center [639, 379] width 487 height 13
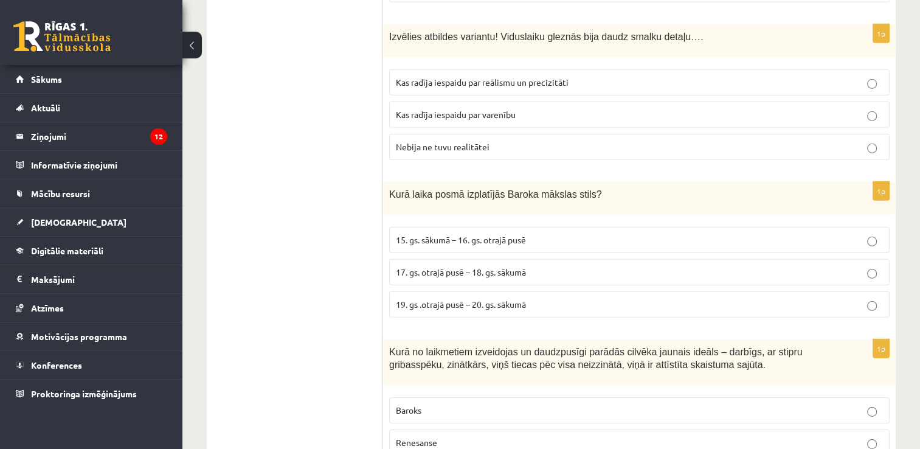
scroll to position [3660, 0]
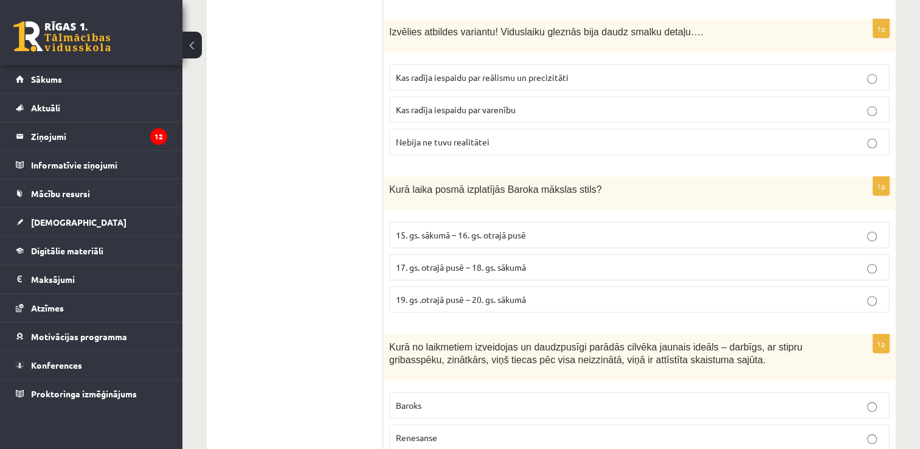
click at [761, 229] on p "15. gs. sākumā – 16. gs. otrajā pusē" at bounding box center [639, 235] width 487 height 13
click at [795, 431] on p "Renesanse" at bounding box center [639, 437] width 487 height 13
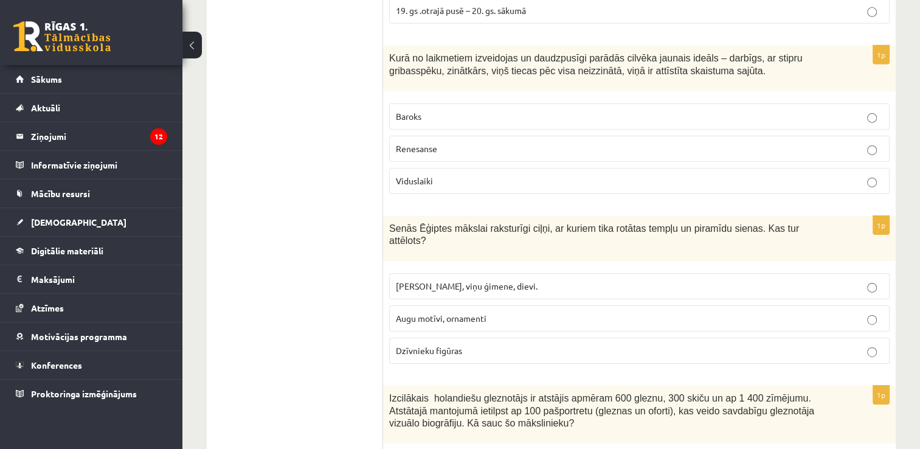
scroll to position [3948, 0]
click at [787, 339] on label "Dzīvnieku figūras" at bounding box center [639, 352] width 500 height 26
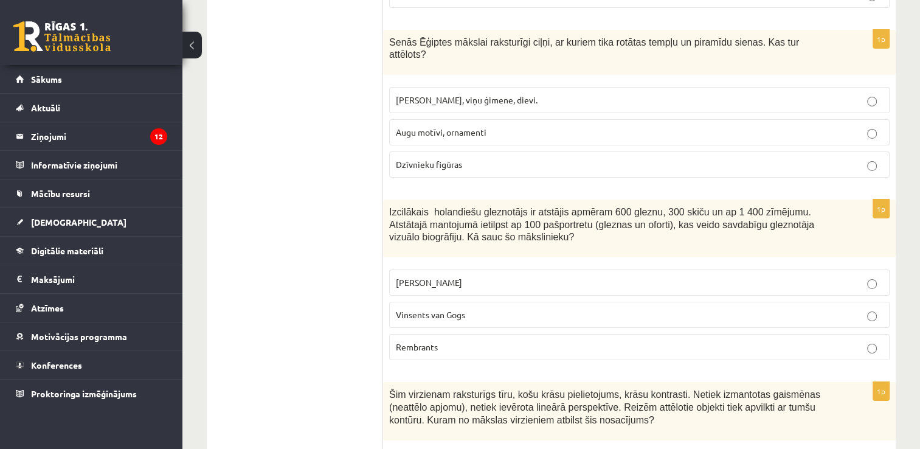
scroll to position [4137, 0]
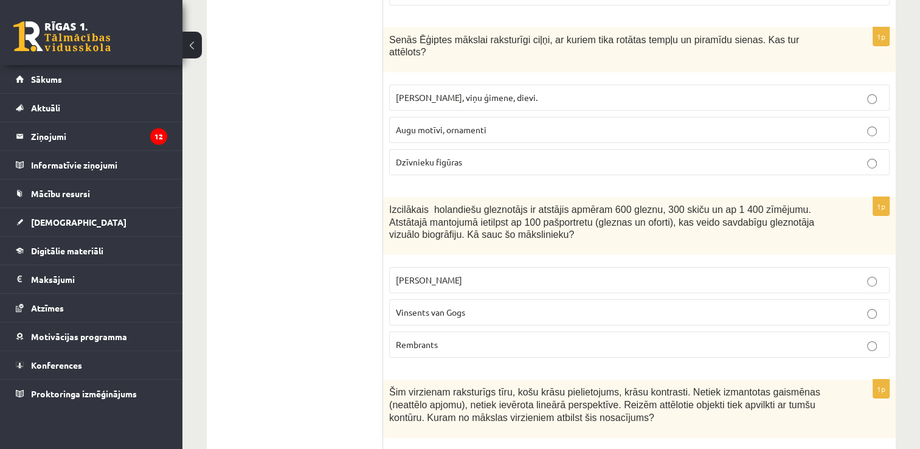
click at [787, 338] on p "Rembrants" at bounding box center [639, 344] width 487 height 13
